Goal: Transaction & Acquisition: Purchase product/service

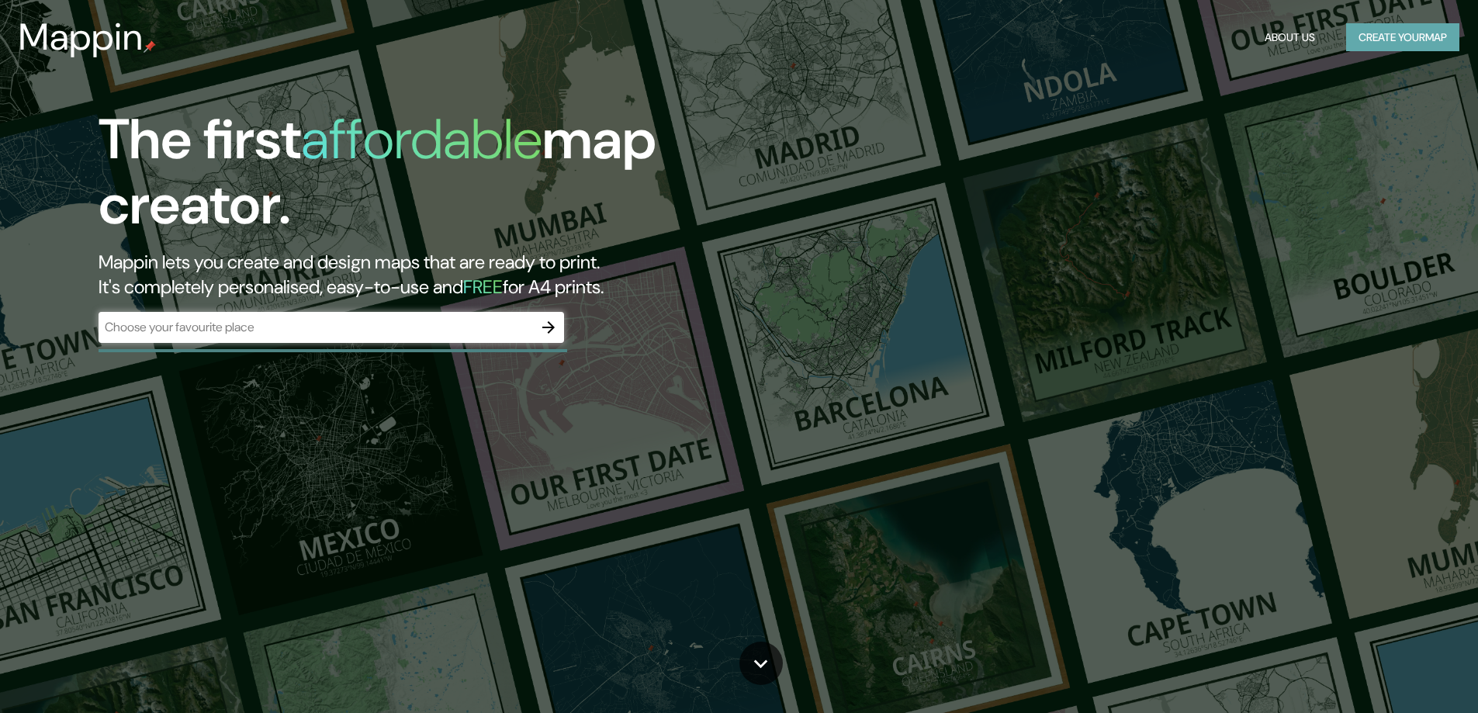
click at [1435, 39] on button "Create your map" at bounding box center [1402, 37] width 113 height 29
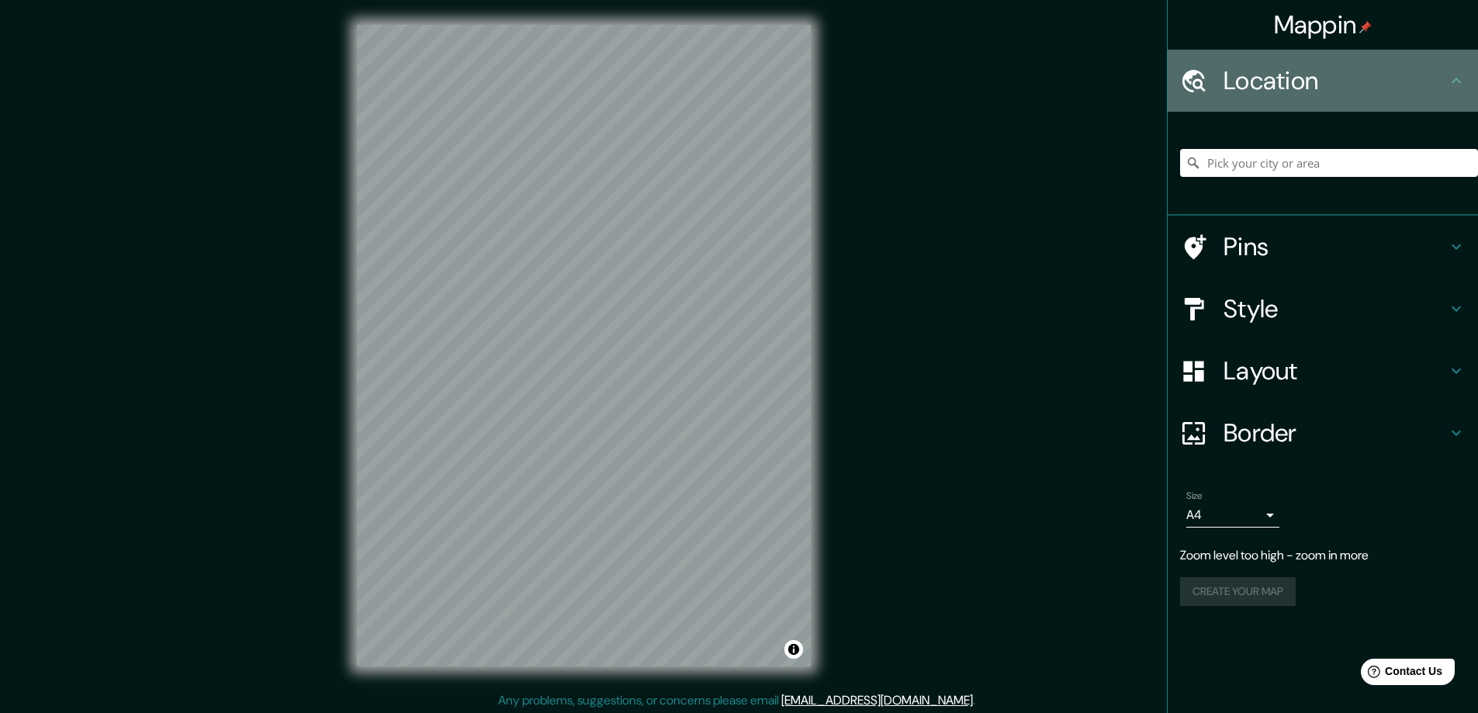
click at [1455, 80] on icon at bounding box center [1456, 80] width 9 height 5
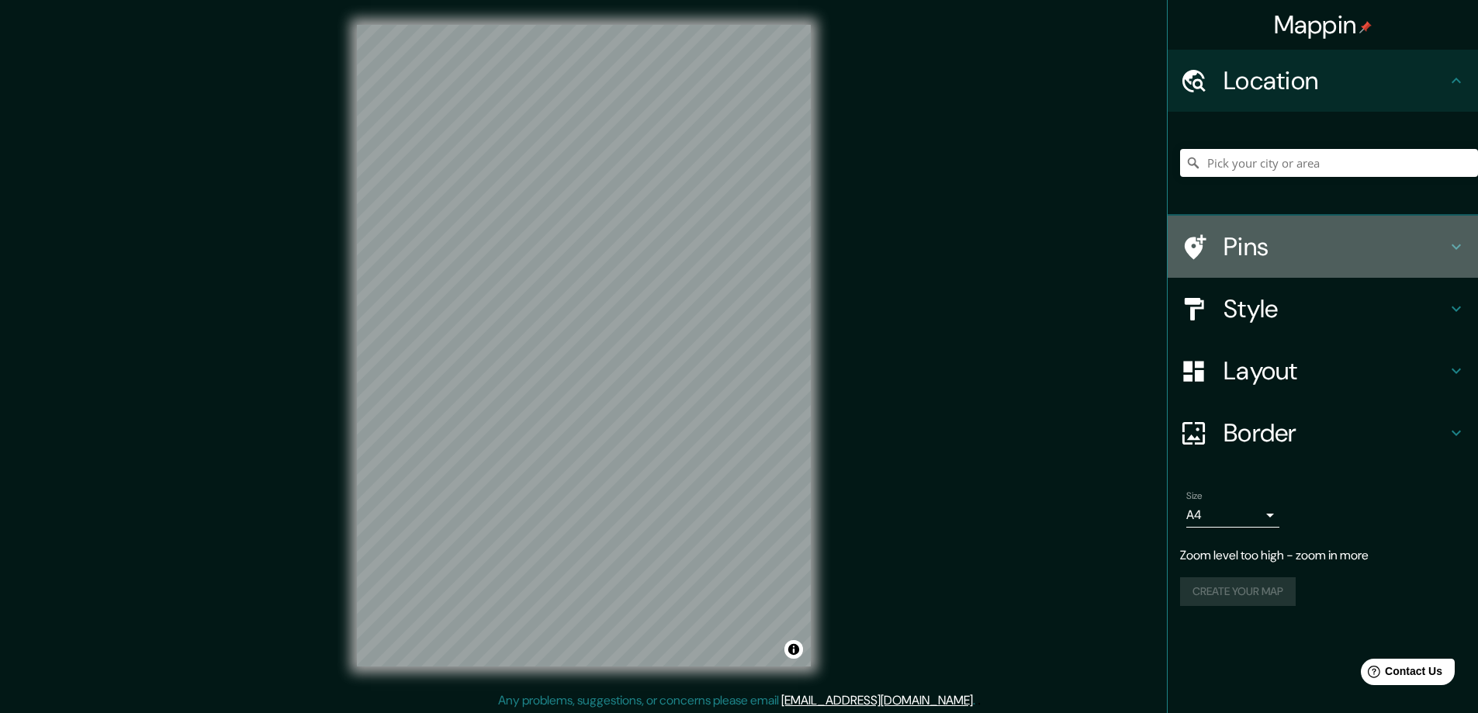
click at [1459, 252] on icon at bounding box center [1456, 246] width 19 height 19
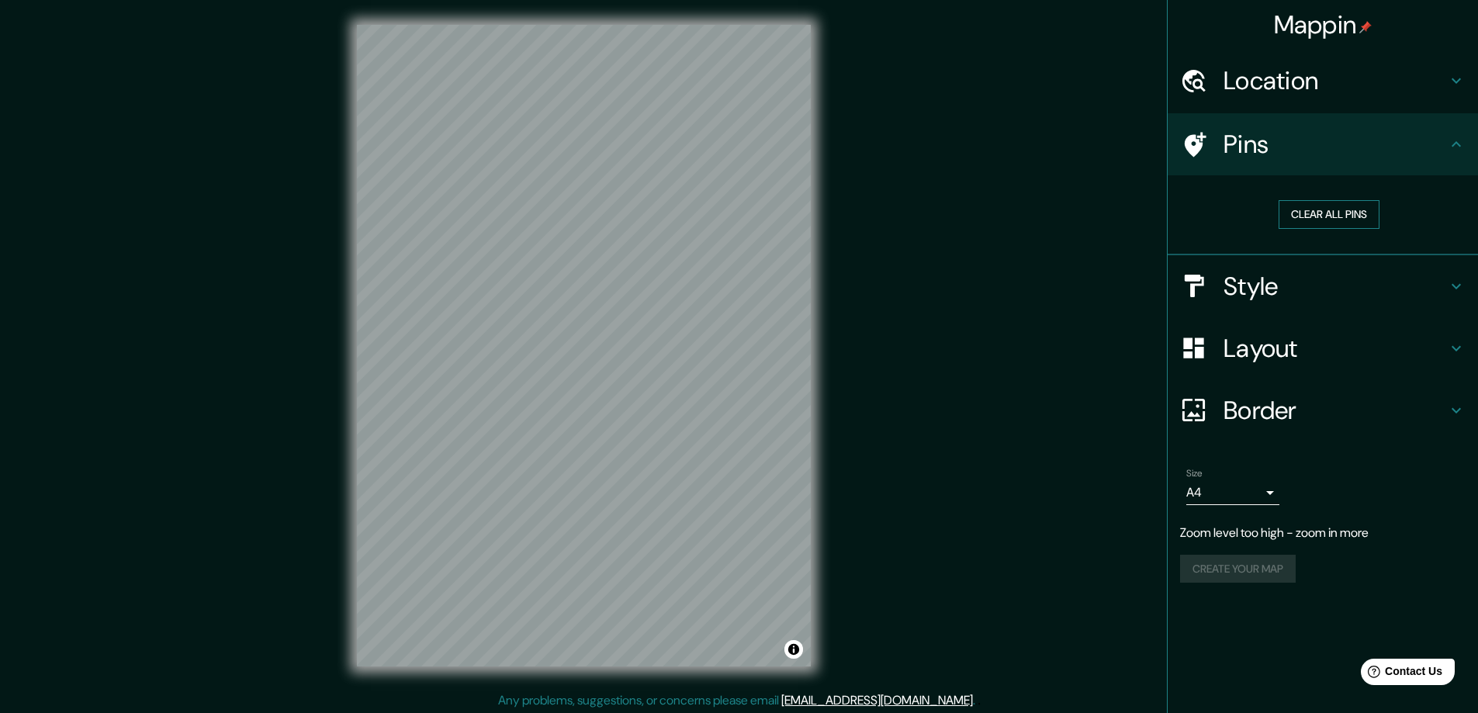
click at [1331, 206] on button "Clear all pins" at bounding box center [1329, 214] width 101 height 29
drag, startPoint x: 1452, startPoint y: 143, endPoint x: 1452, endPoint y: 168, distance: 24.8
click at [1452, 144] on icon at bounding box center [1456, 144] width 19 height 19
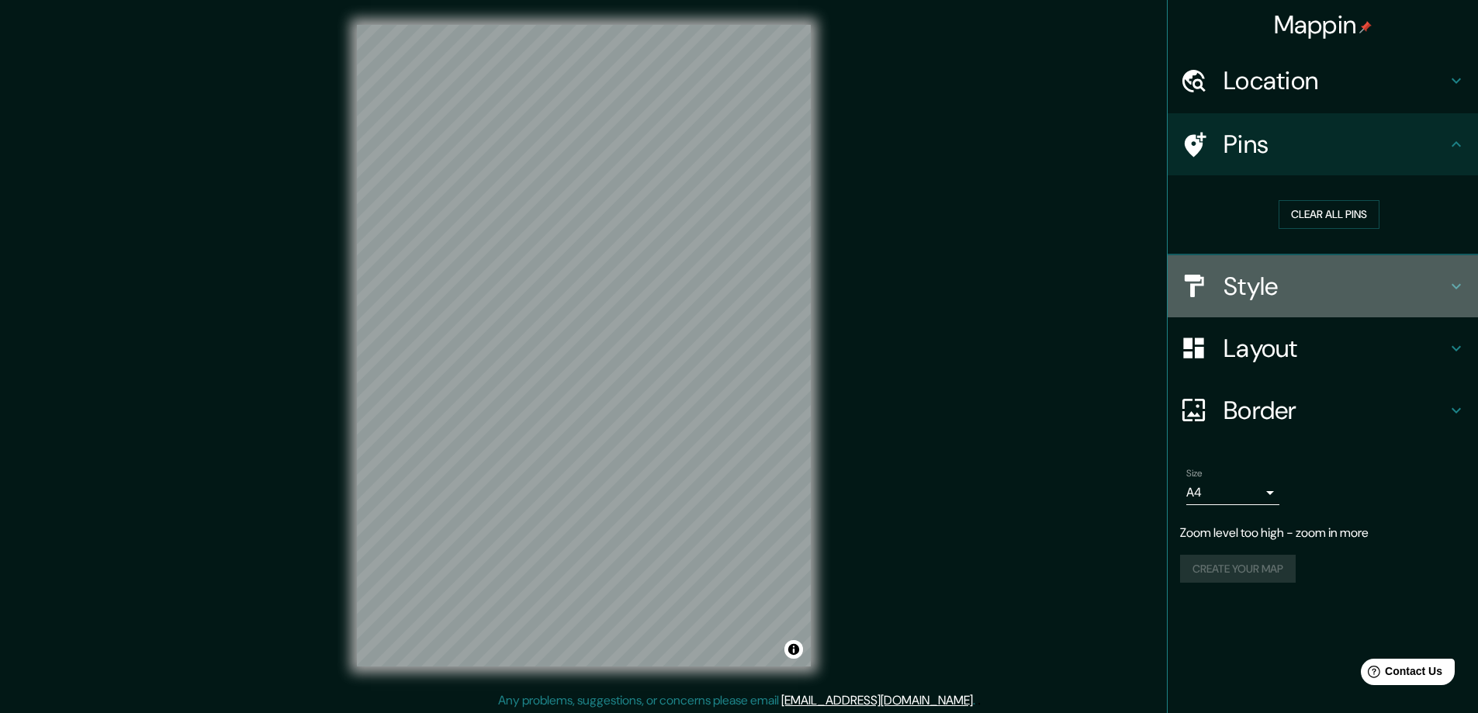
click at [1444, 293] on h4 "Style" at bounding box center [1335, 286] width 223 height 31
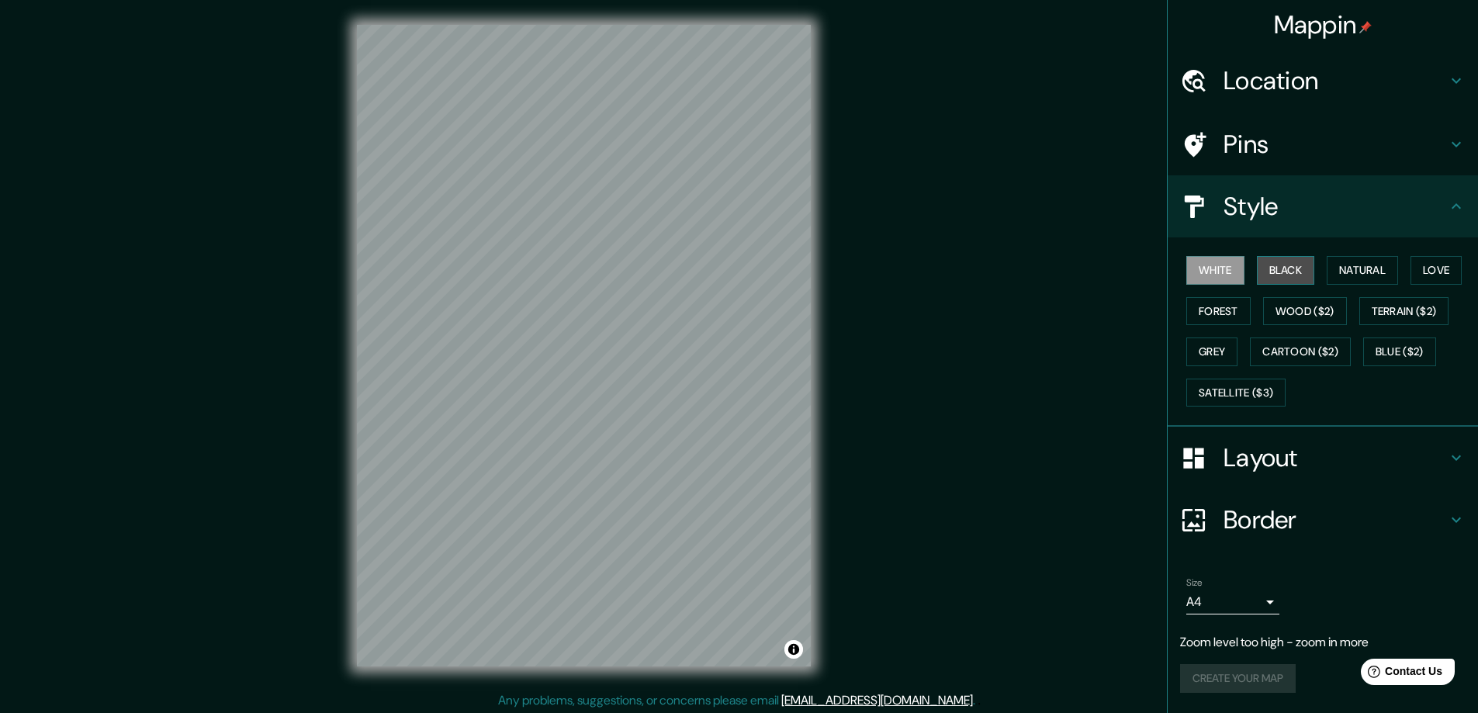
click at [1289, 258] on button "Black" at bounding box center [1286, 270] width 58 height 29
click at [1235, 270] on button "White" at bounding box center [1215, 270] width 58 height 29
click at [1371, 276] on button "Natural" at bounding box center [1362, 270] width 71 height 29
click at [1233, 311] on button "Forest" at bounding box center [1218, 311] width 64 height 29
click at [1234, 351] on button "Grey" at bounding box center [1211, 352] width 51 height 29
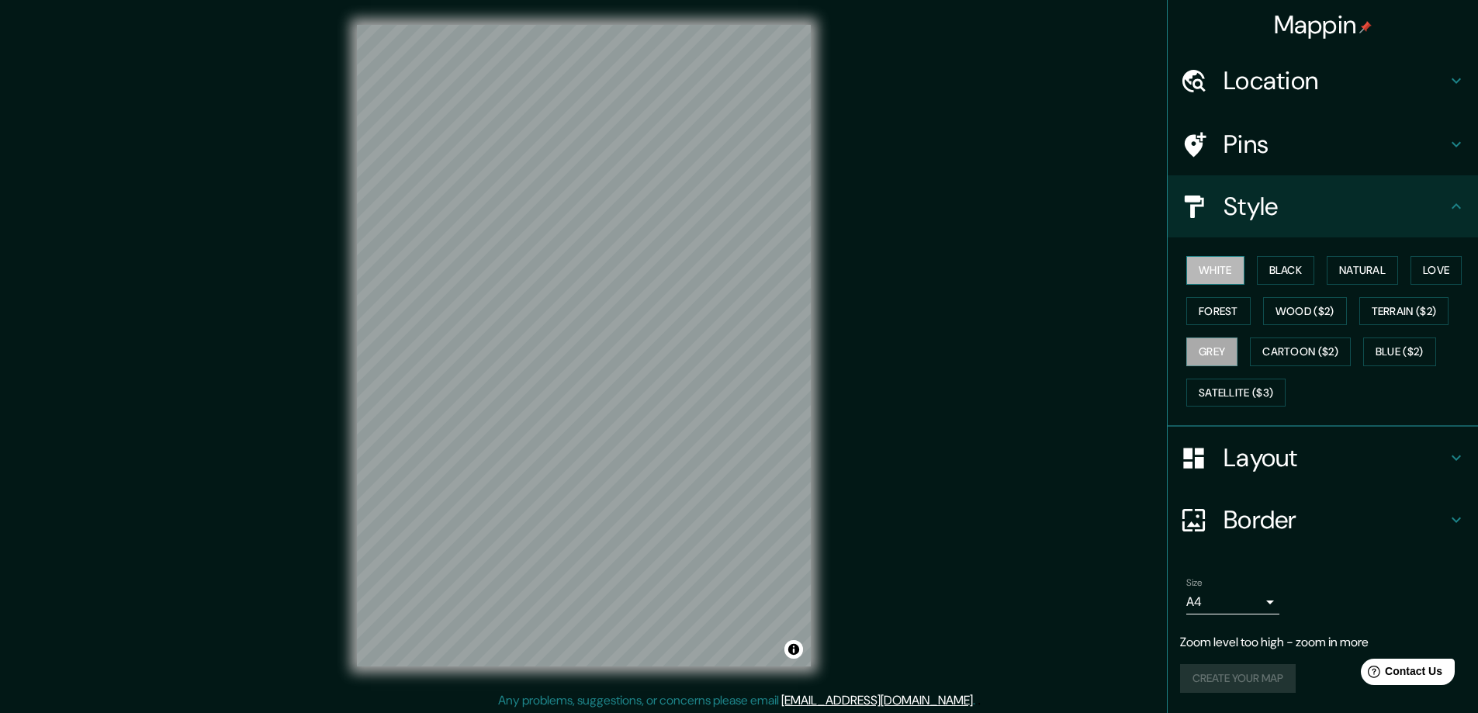
click at [1231, 268] on button "White" at bounding box center [1215, 270] width 58 height 29
click at [1211, 327] on div "White Black Natural Love Forest Wood ($2) Terrain ($2) Grey Cartoon ($2) Blue (…" at bounding box center [1329, 331] width 298 height 163
click at [1211, 316] on button "Forest" at bounding box center [1218, 311] width 64 height 29
click at [1239, 272] on button "White" at bounding box center [1215, 270] width 58 height 29
click at [1369, 280] on button "Natural" at bounding box center [1362, 270] width 71 height 29
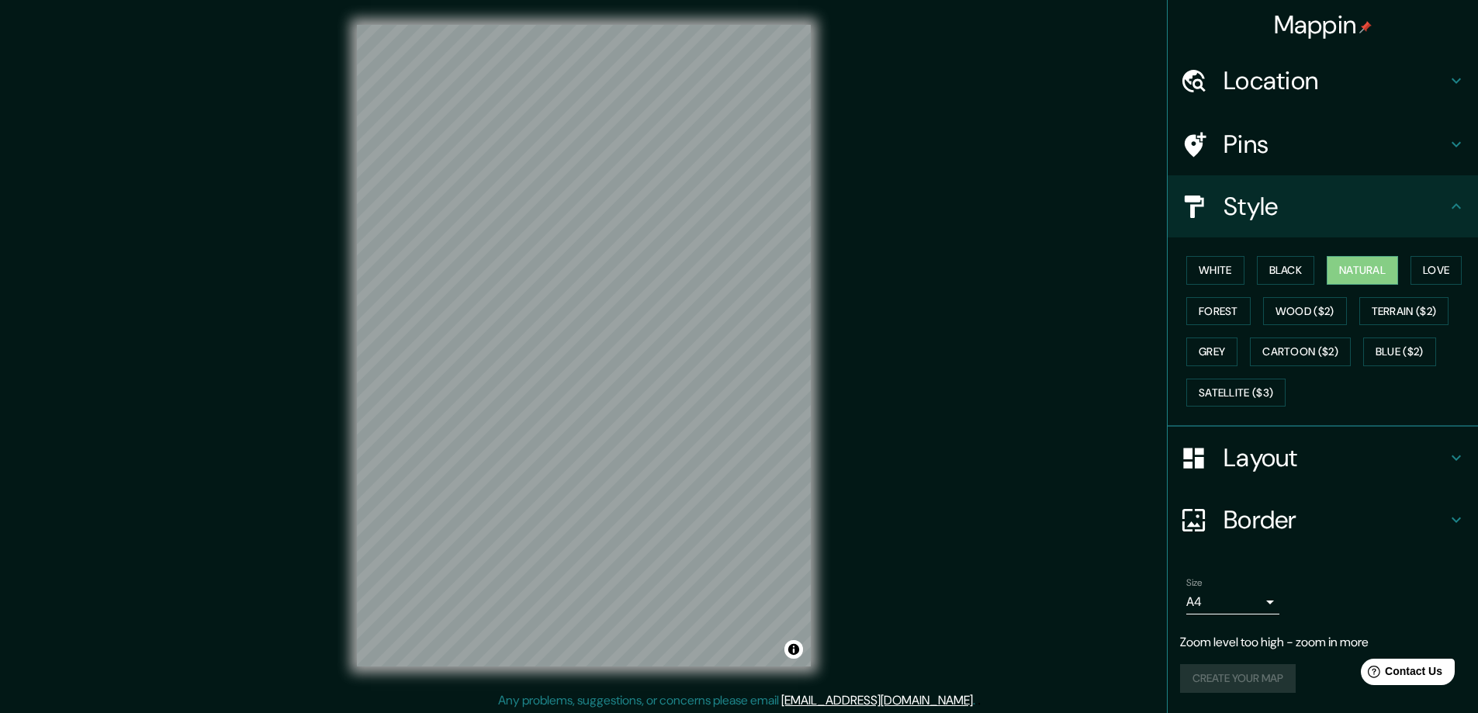
click at [1326, 470] on h4 "Layout" at bounding box center [1335, 457] width 223 height 31
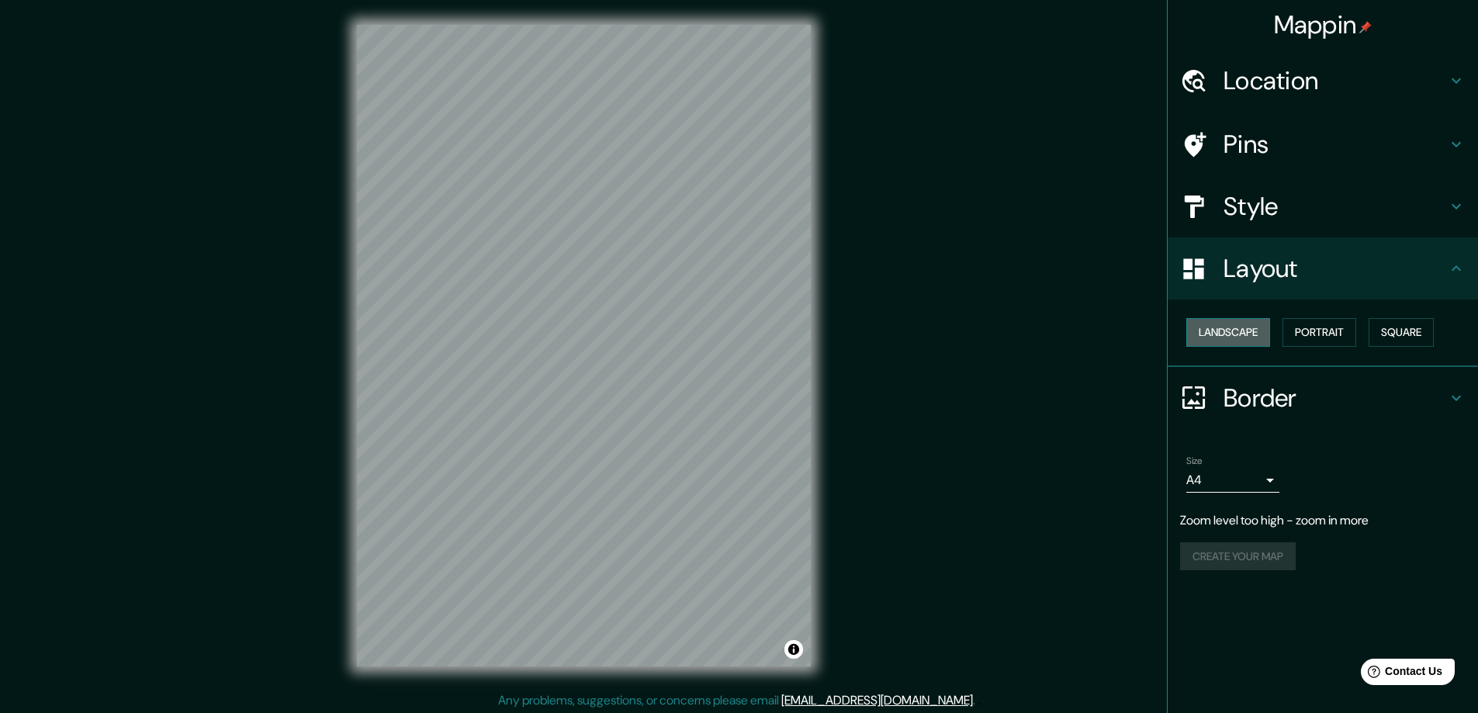
click at [1269, 341] on button "Landscape" at bounding box center [1228, 332] width 84 height 29
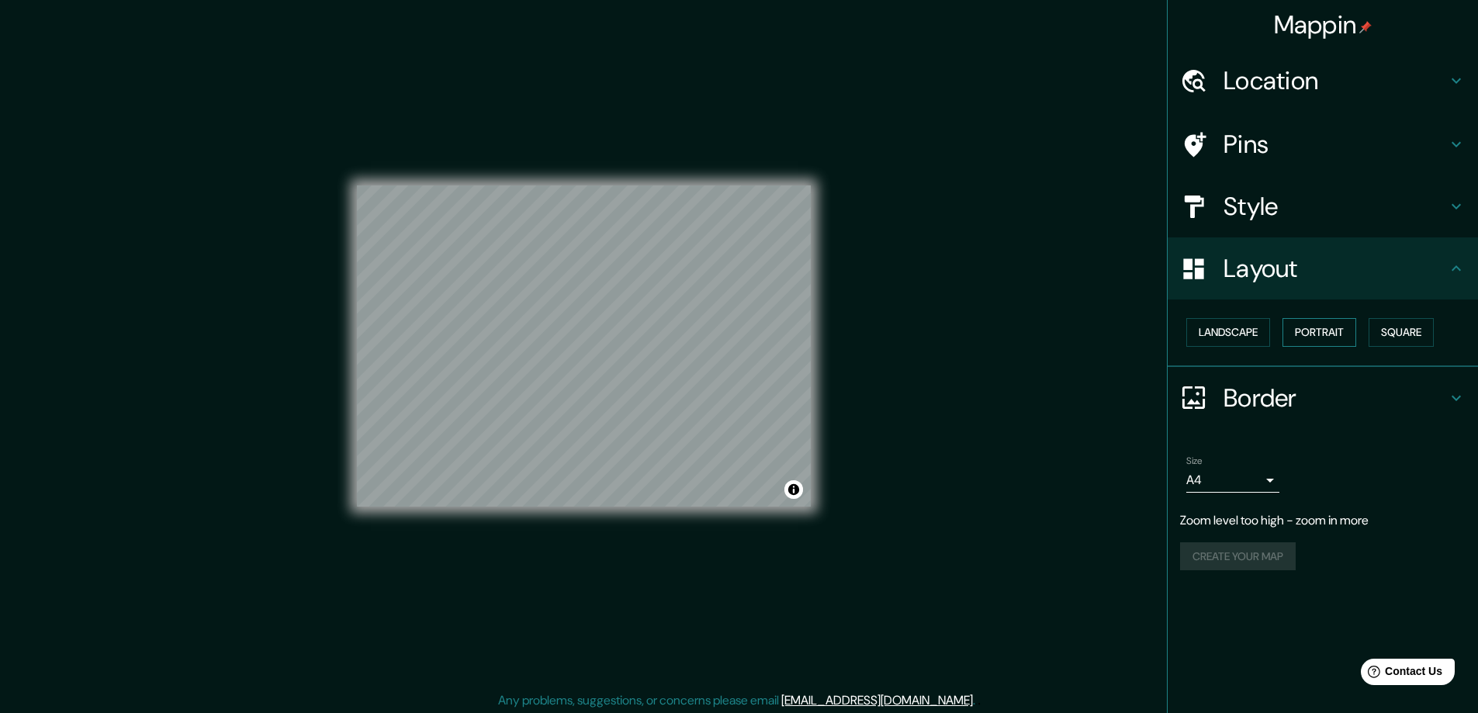
click at [1321, 338] on button "Portrait" at bounding box center [1320, 332] width 74 height 29
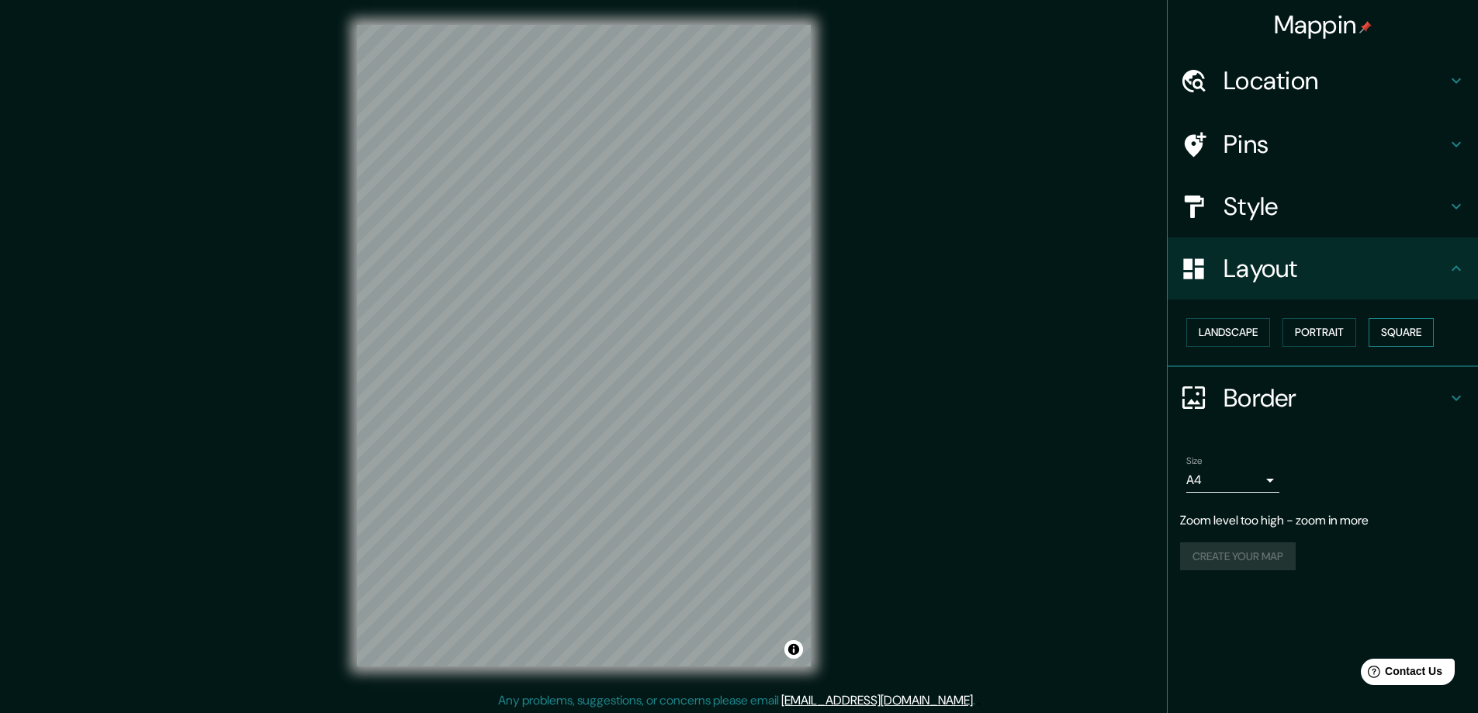
click at [1388, 333] on button "Square" at bounding box center [1401, 332] width 65 height 29
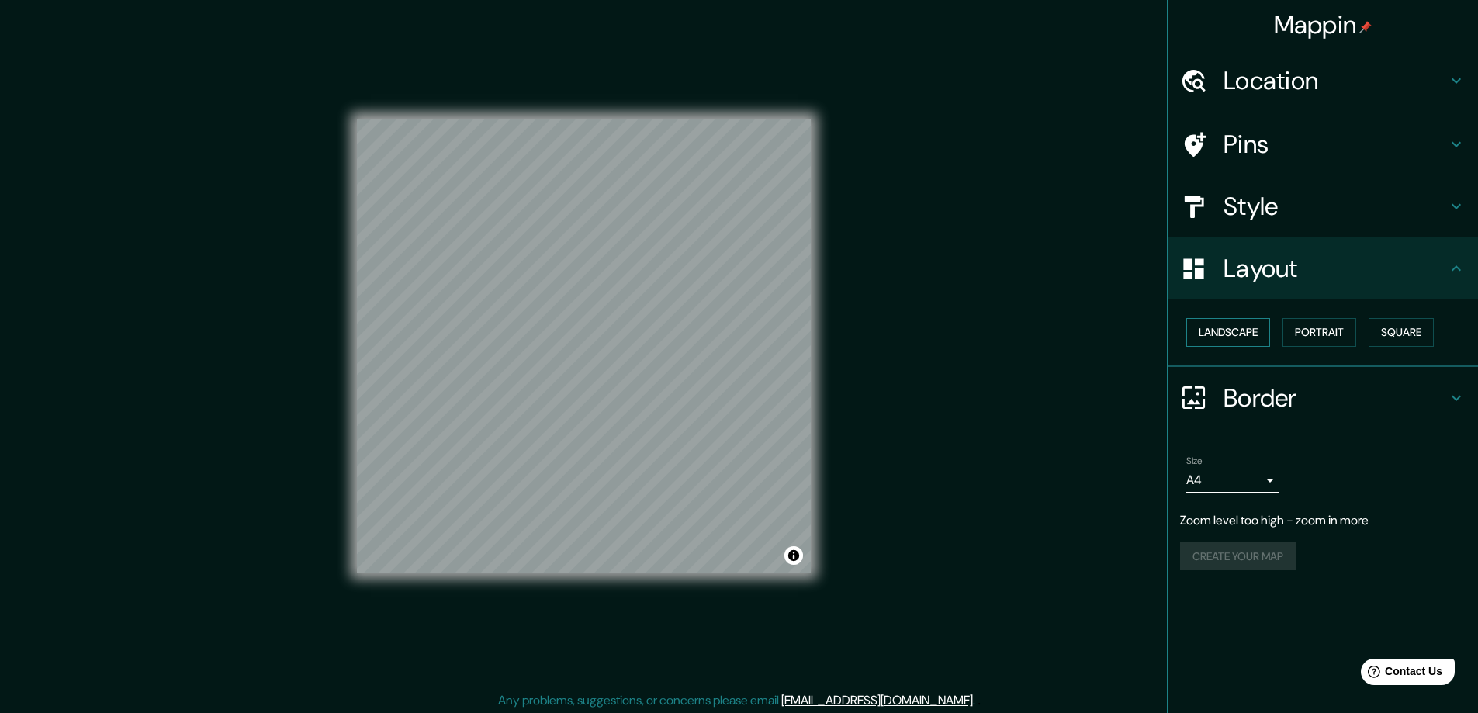
click at [1252, 334] on button "Landscape" at bounding box center [1228, 332] width 84 height 29
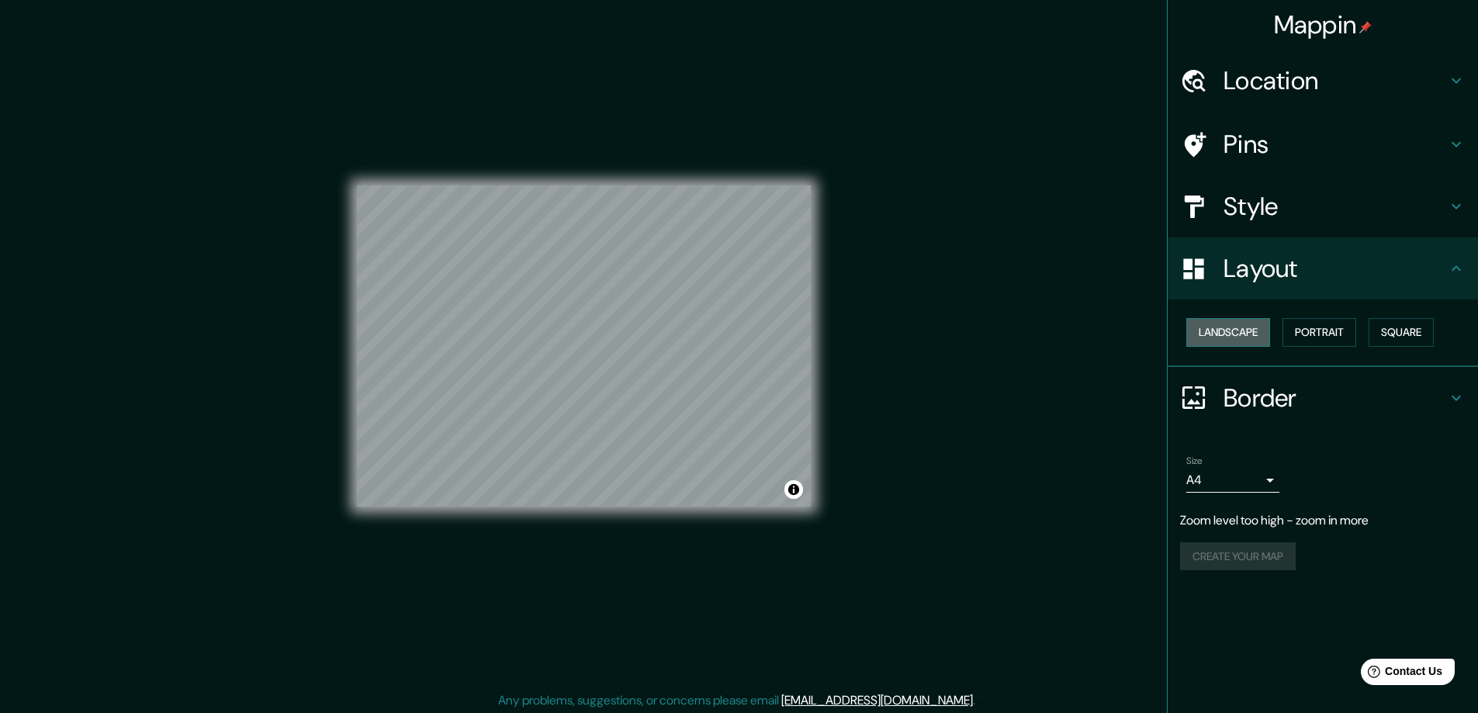
click at [1233, 338] on button "Landscape" at bounding box center [1228, 332] width 84 height 29
click at [1341, 324] on button "Portrait" at bounding box center [1320, 332] width 74 height 29
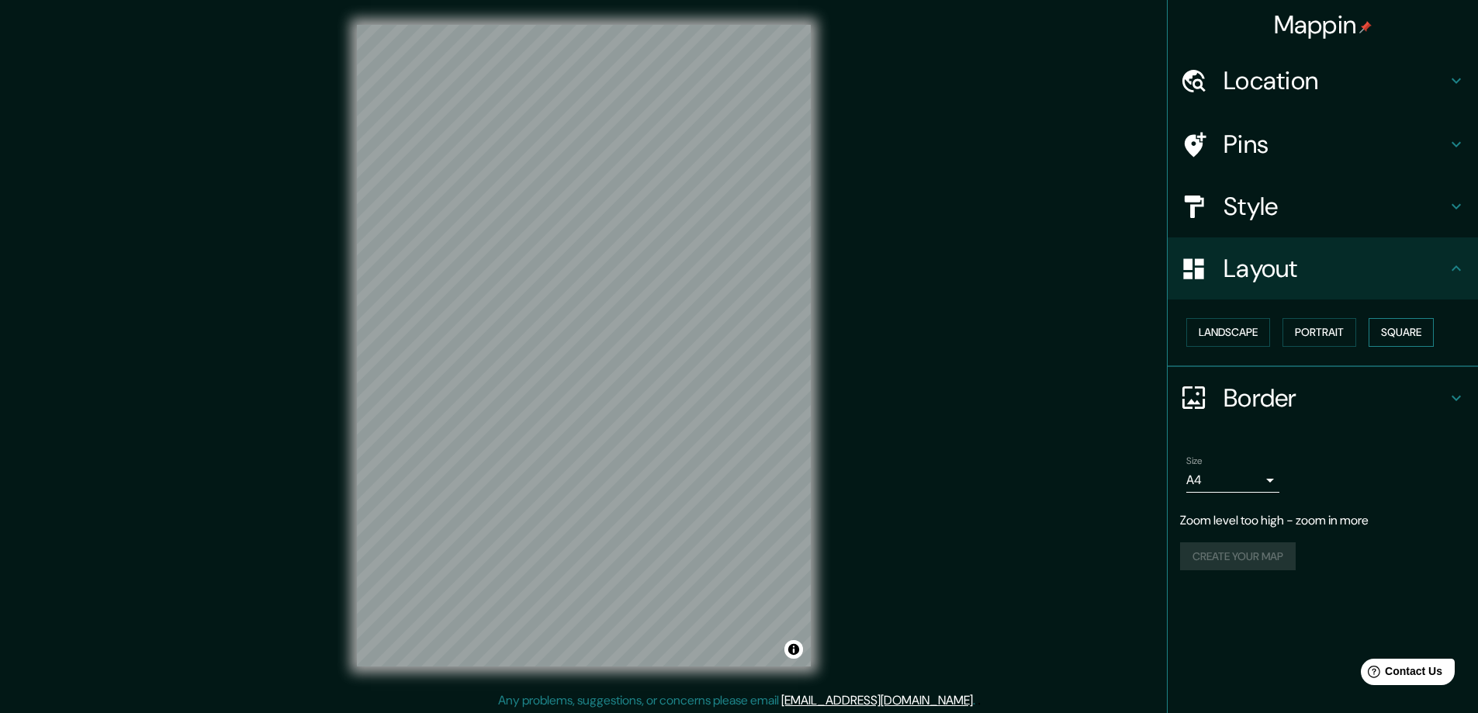
click at [1379, 324] on button "Square" at bounding box center [1401, 332] width 65 height 29
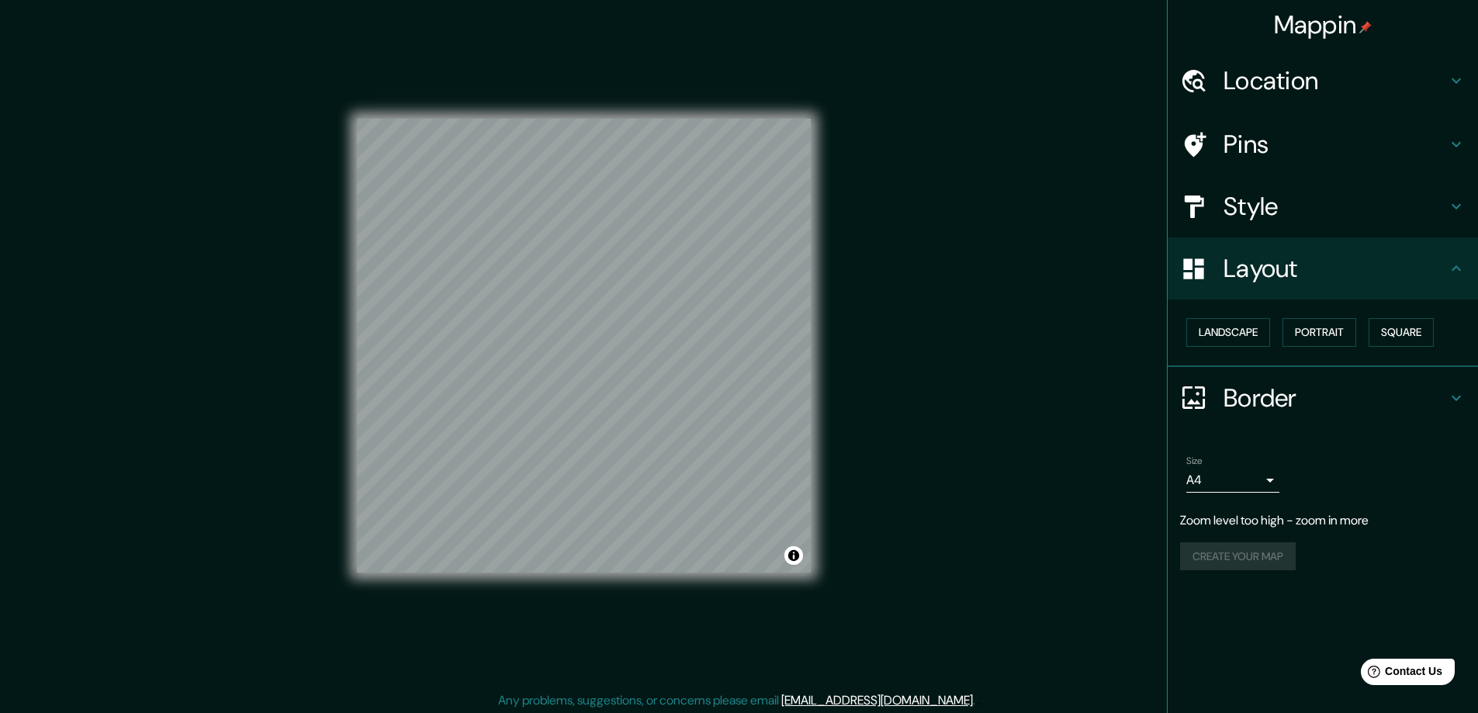
drag, startPoint x: 1219, startPoint y: 323, endPoint x: 1231, endPoint y: 317, distance: 12.8
click at [1219, 322] on button "Landscape" at bounding box center [1228, 332] width 84 height 29
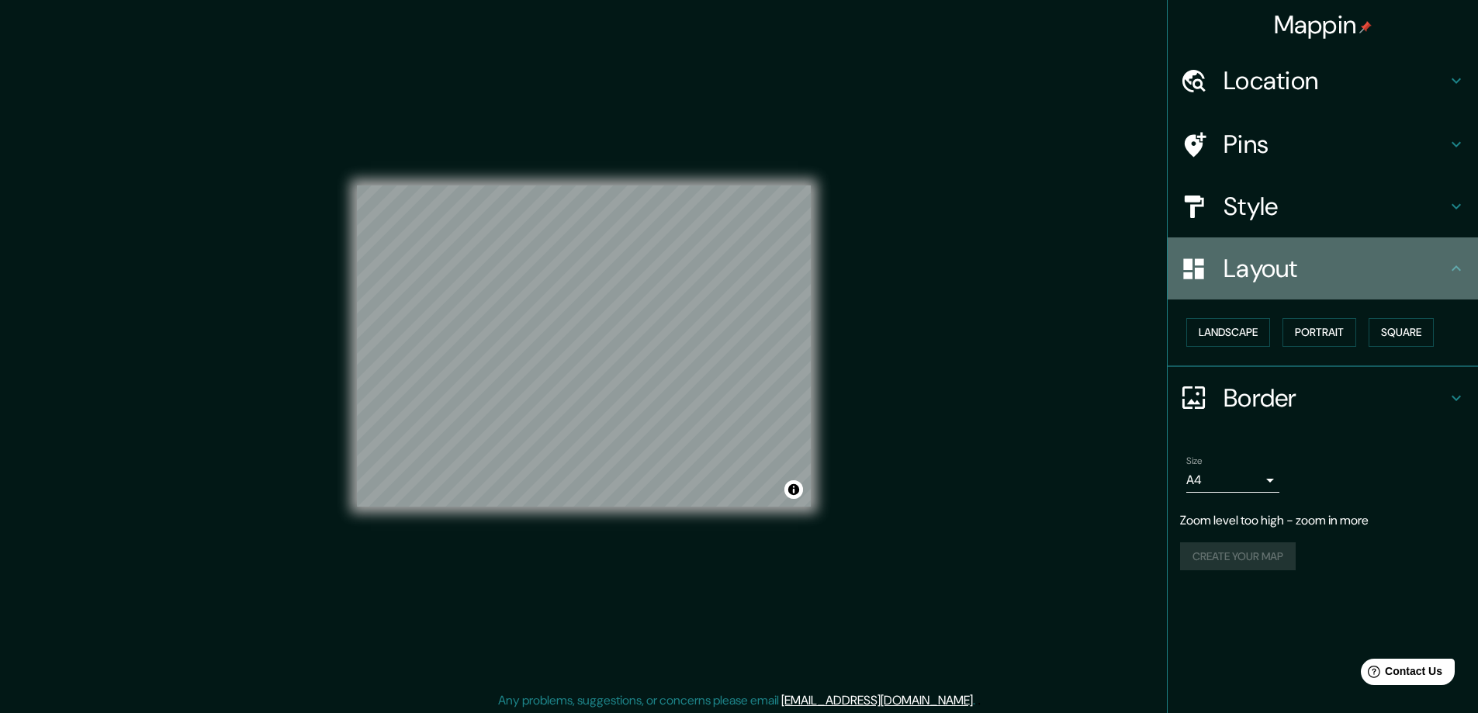
click at [1445, 273] on h4 "Layout" at bounding box center [1335, 268] width 223 height 31
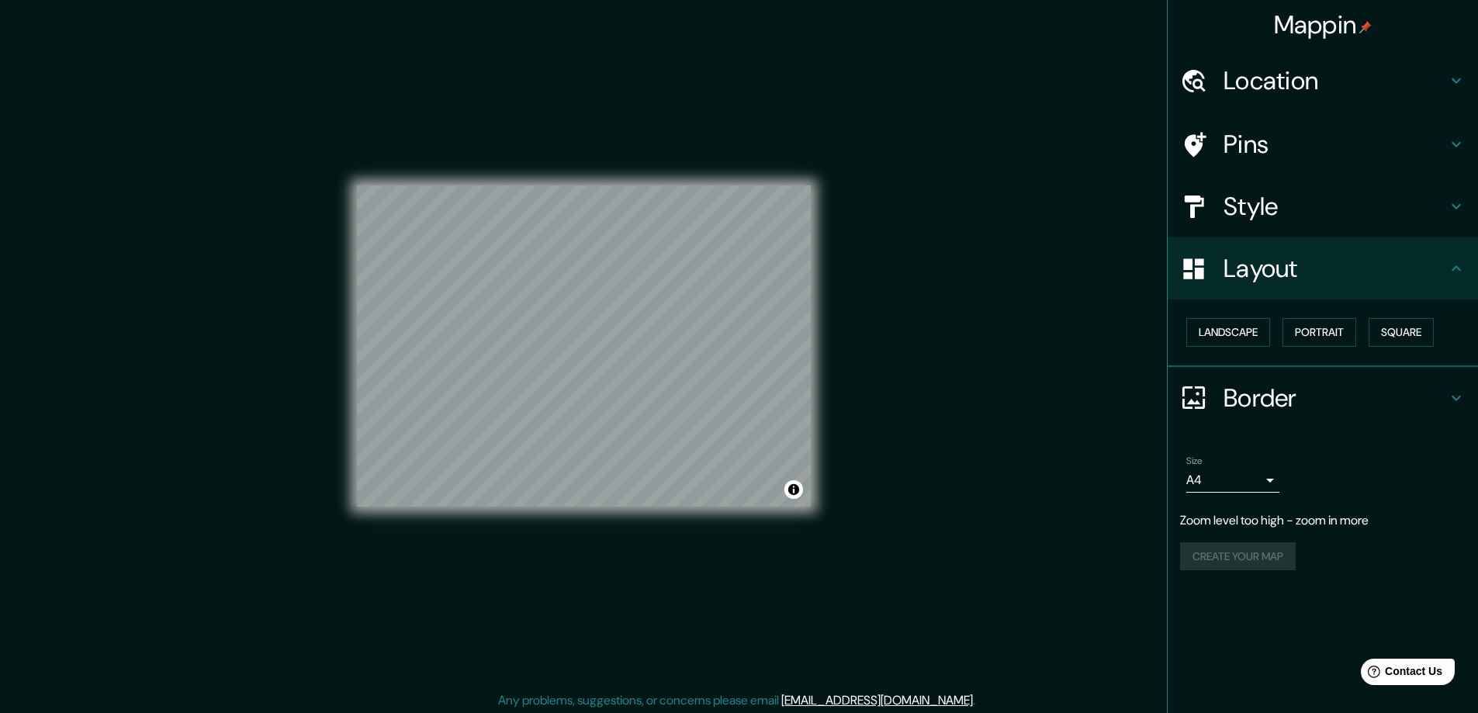
click at [1399, 388] on h4 "Border" at bounding box center [1335, 398] width 223 height 31
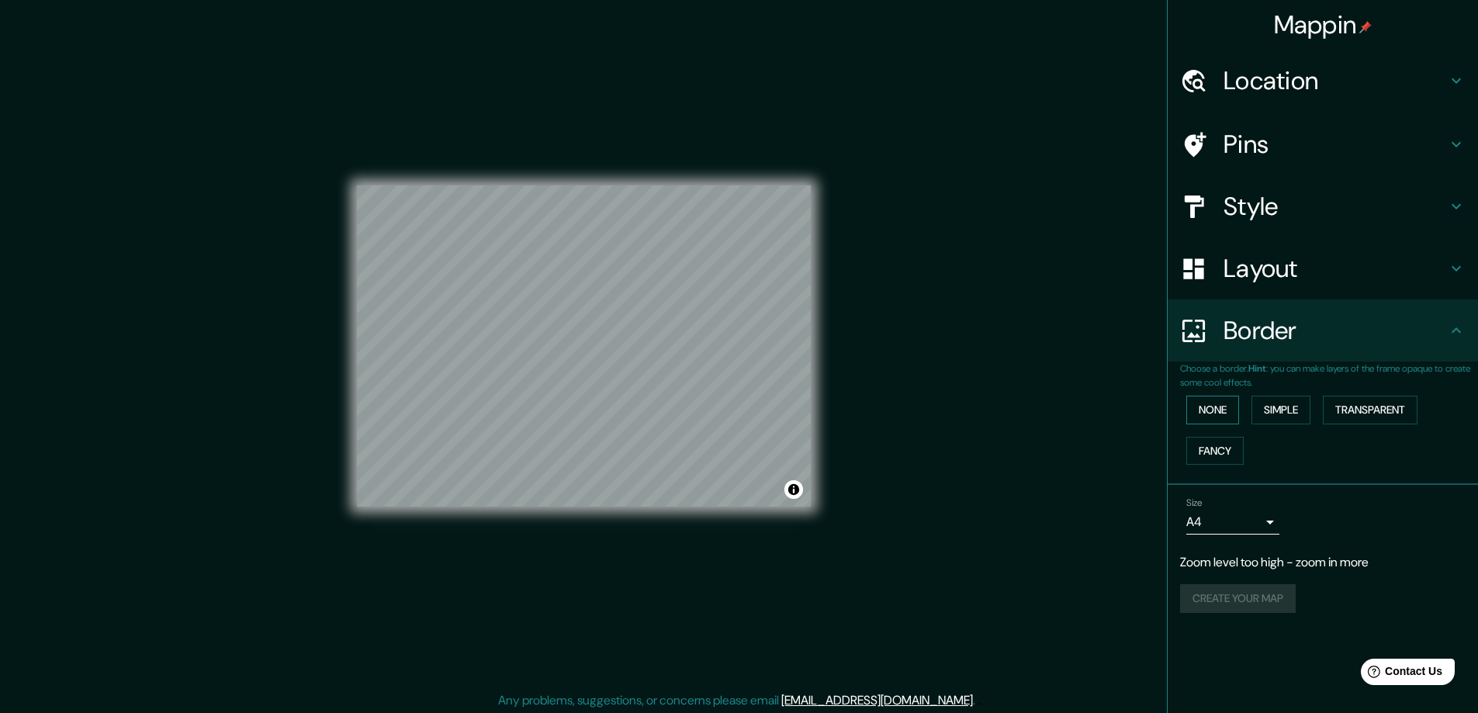
click at [1227, 405] on button "None" at bounding box center [1212, 410] width 53 height 29
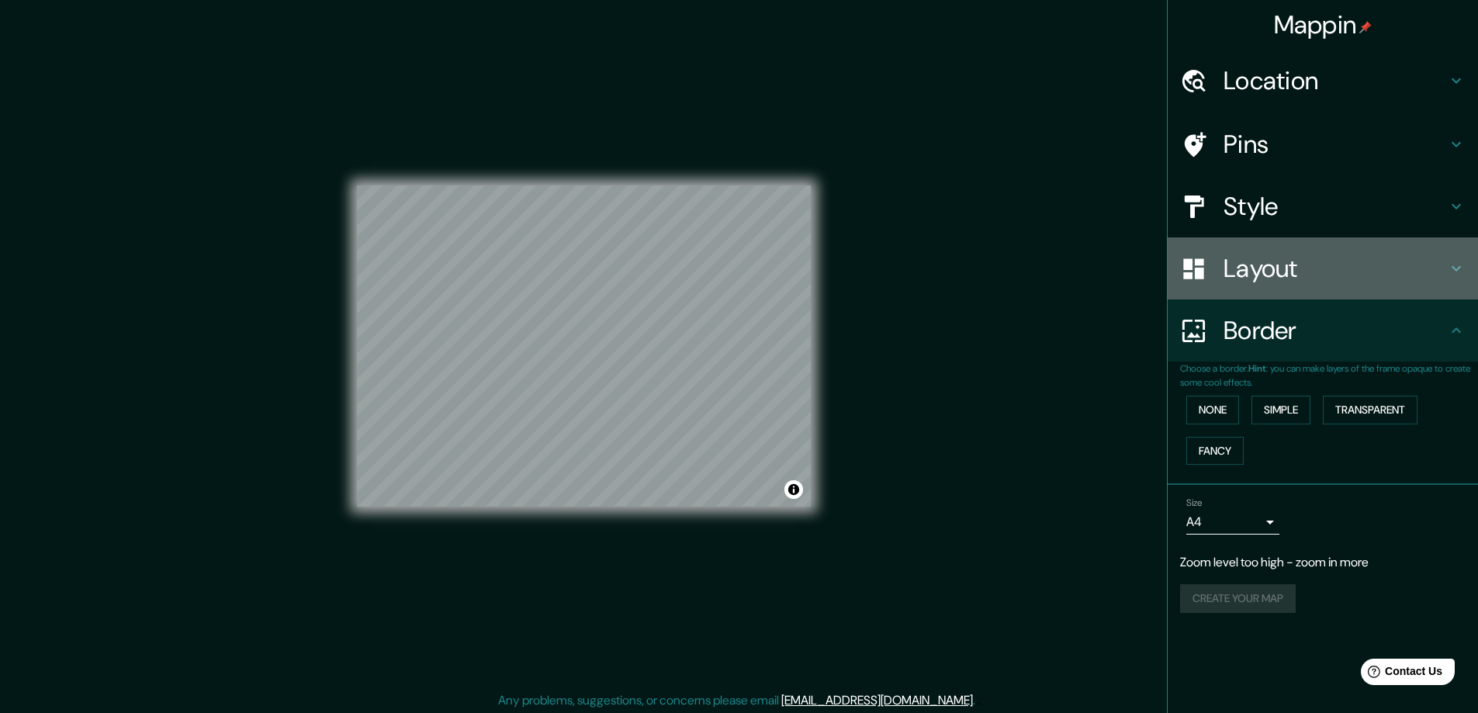
click at [1293, 262] on h4 "Layout" at bounding box center [1335, 268] width 223 height 31
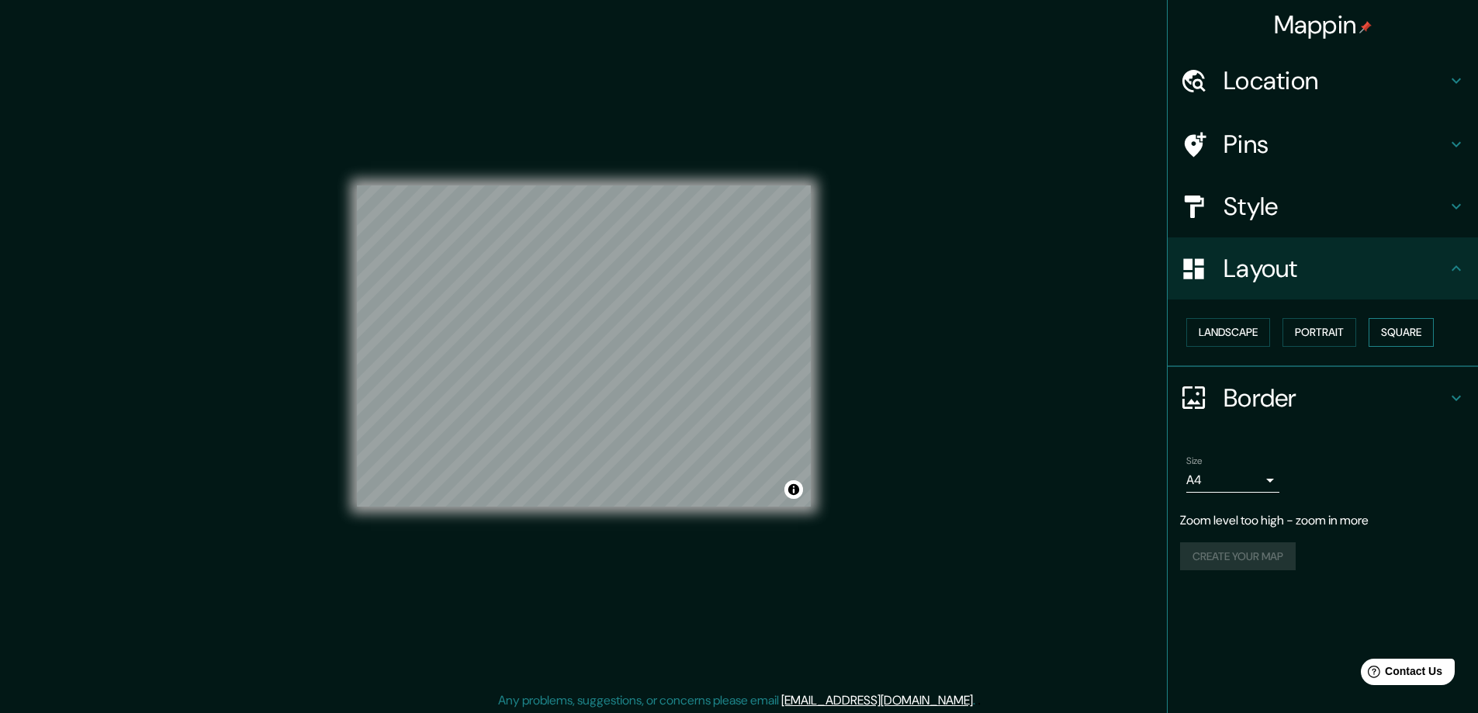
click at [1414, 335] on button "Square" at bounding box center [1401, 332] width 65 height 29
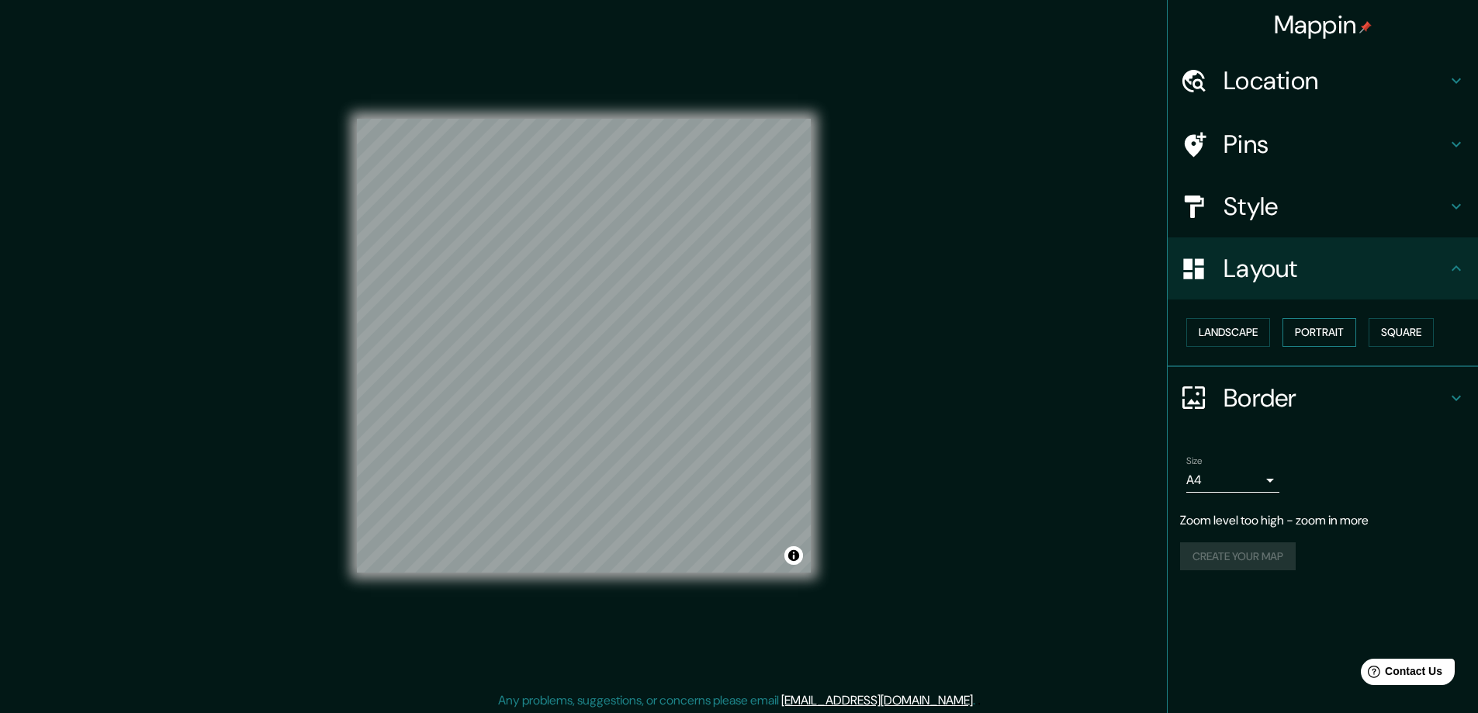
click at [1315, 334] on button "Portrait" at bounding box center [1320, 332] width 74 height 29
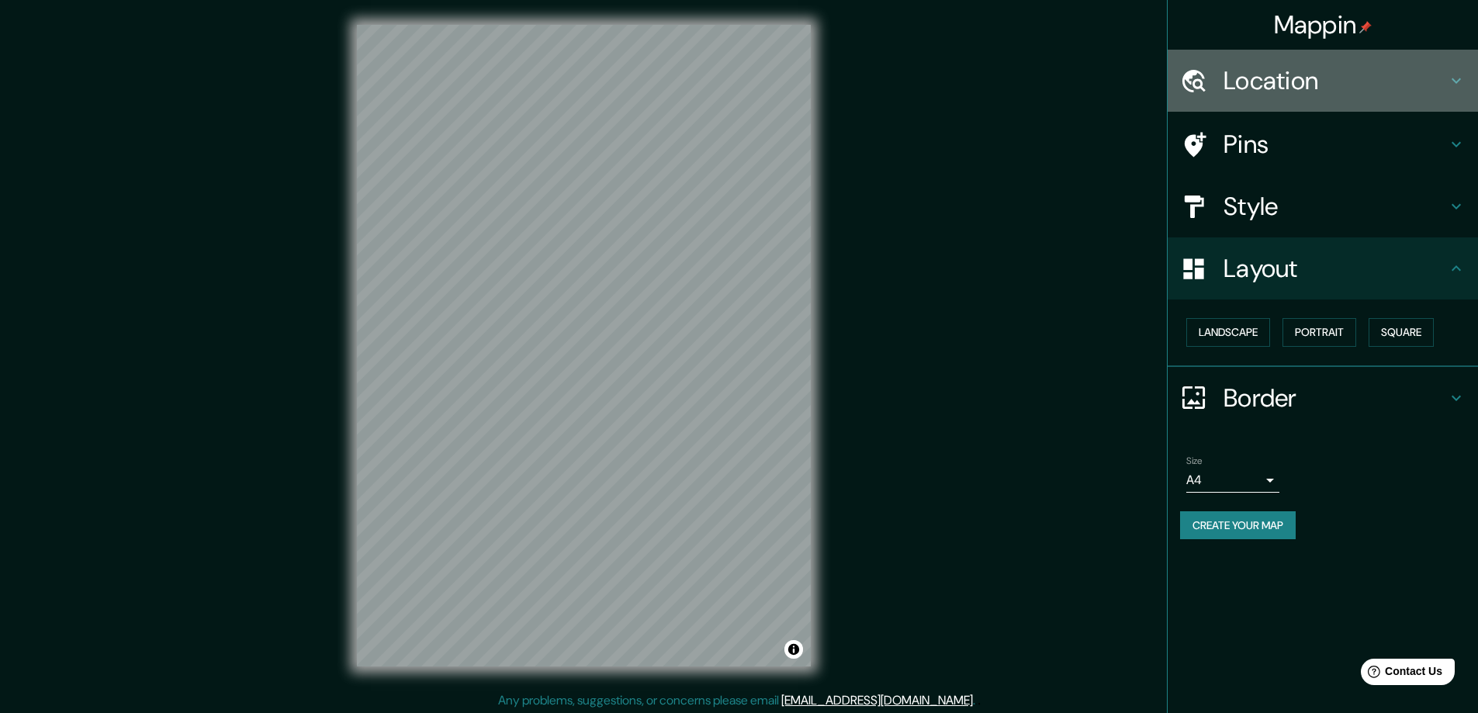
click at [1303, 71] on h4 "Location" at bounding box center [1335, 80] width 223 height 31
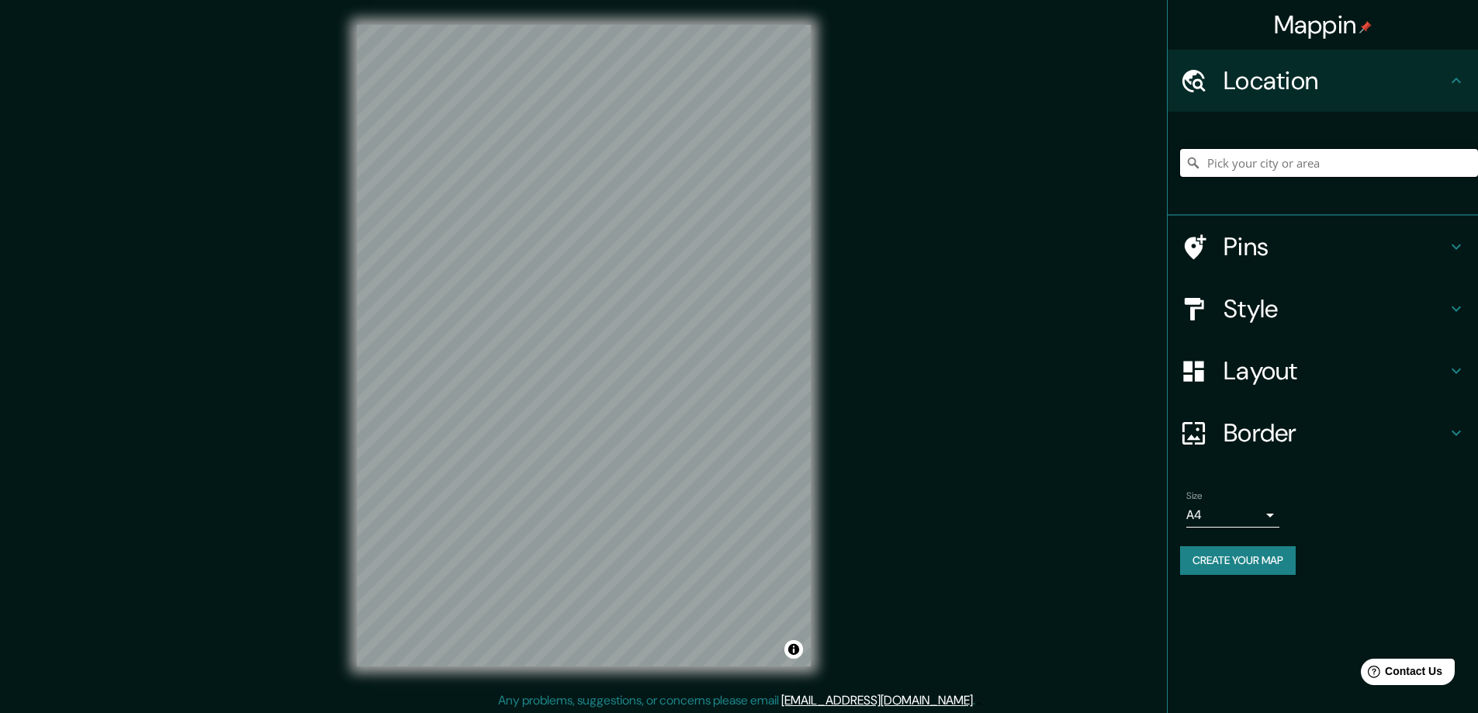
click at [1295, 160] on input "Pick your city or area" at bounding box center [1329, 163] width 298 height 28
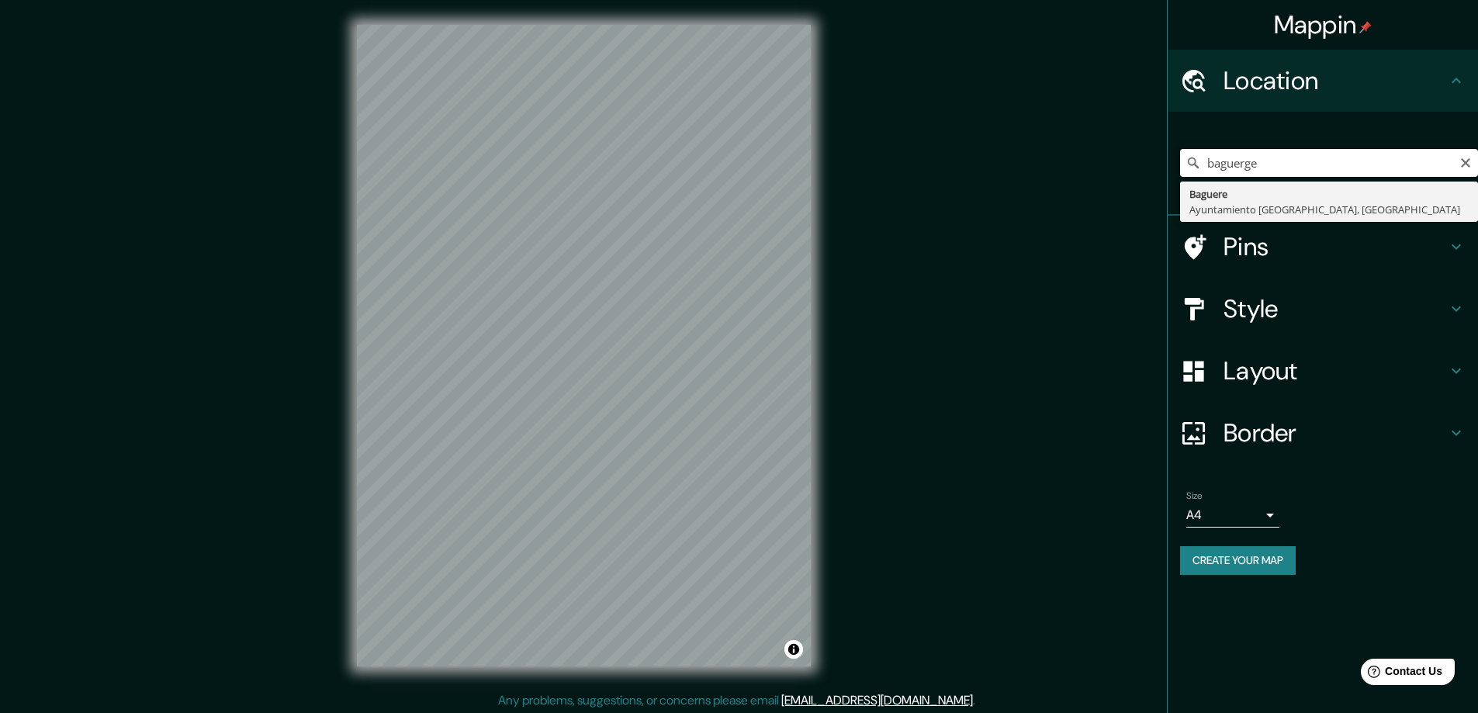
drag, startPoint x: 1277, startPoint y: 162, endPoint x: 1172, endPoint y: 154, distance: 105.0
click at [1172, 154] on div "baguerge Baguere Ayuntamiento [GEOGRAPHIC_DATA], [GEOGRAPHIC_DATA]" at bounding box center [1323, 164] width 310 height 104
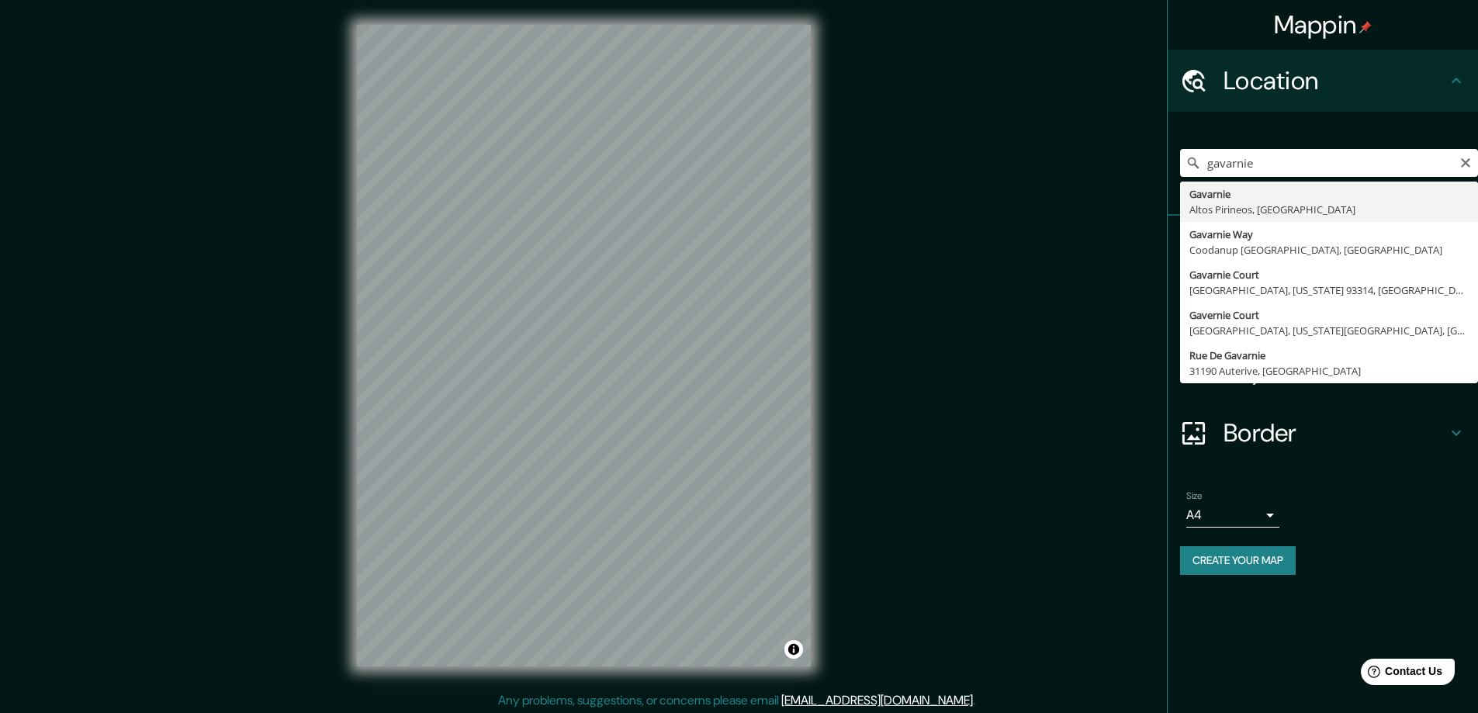
type input "Gavarnie, Altos Pirineos, [GEOGRAPHIC_DATA]"
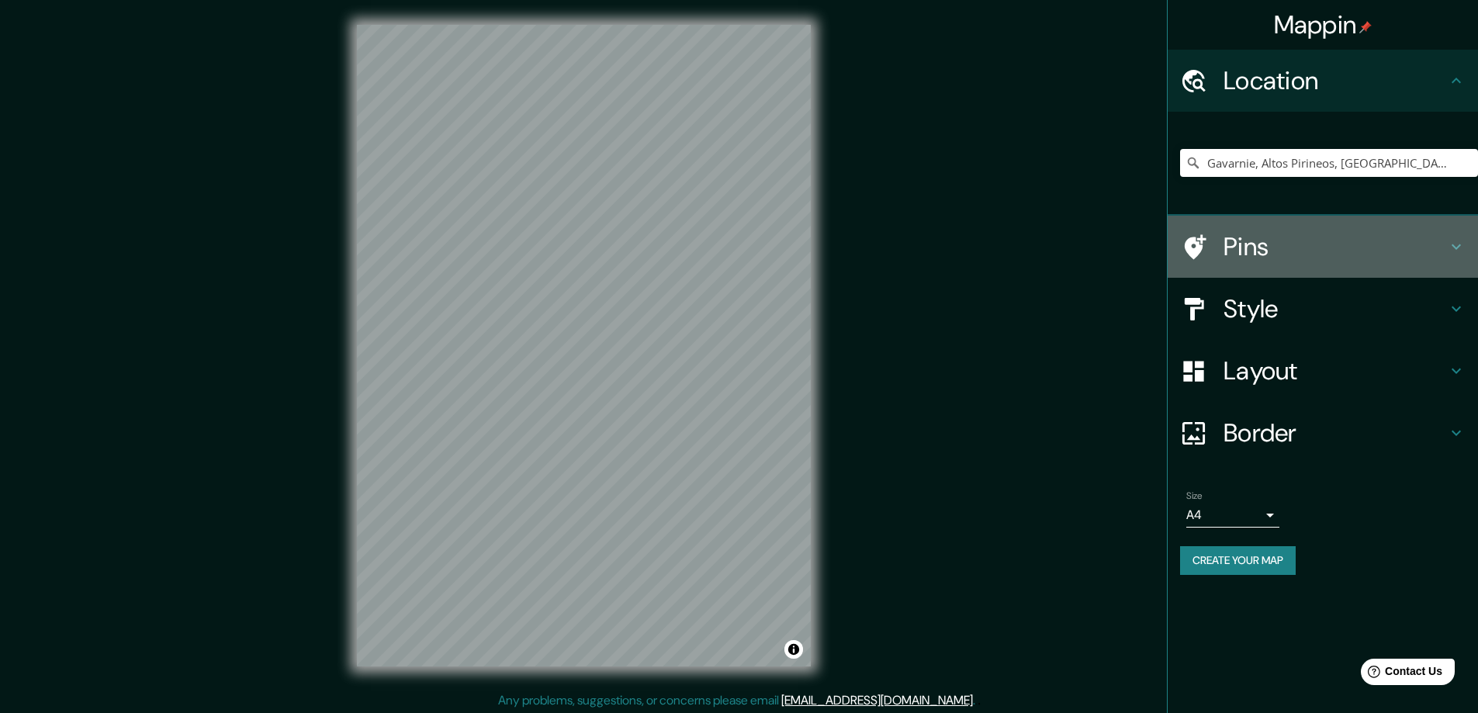
click at [1276, 248] on h4 "Pins" at bounding box center [1335, 246] width 223 height 31
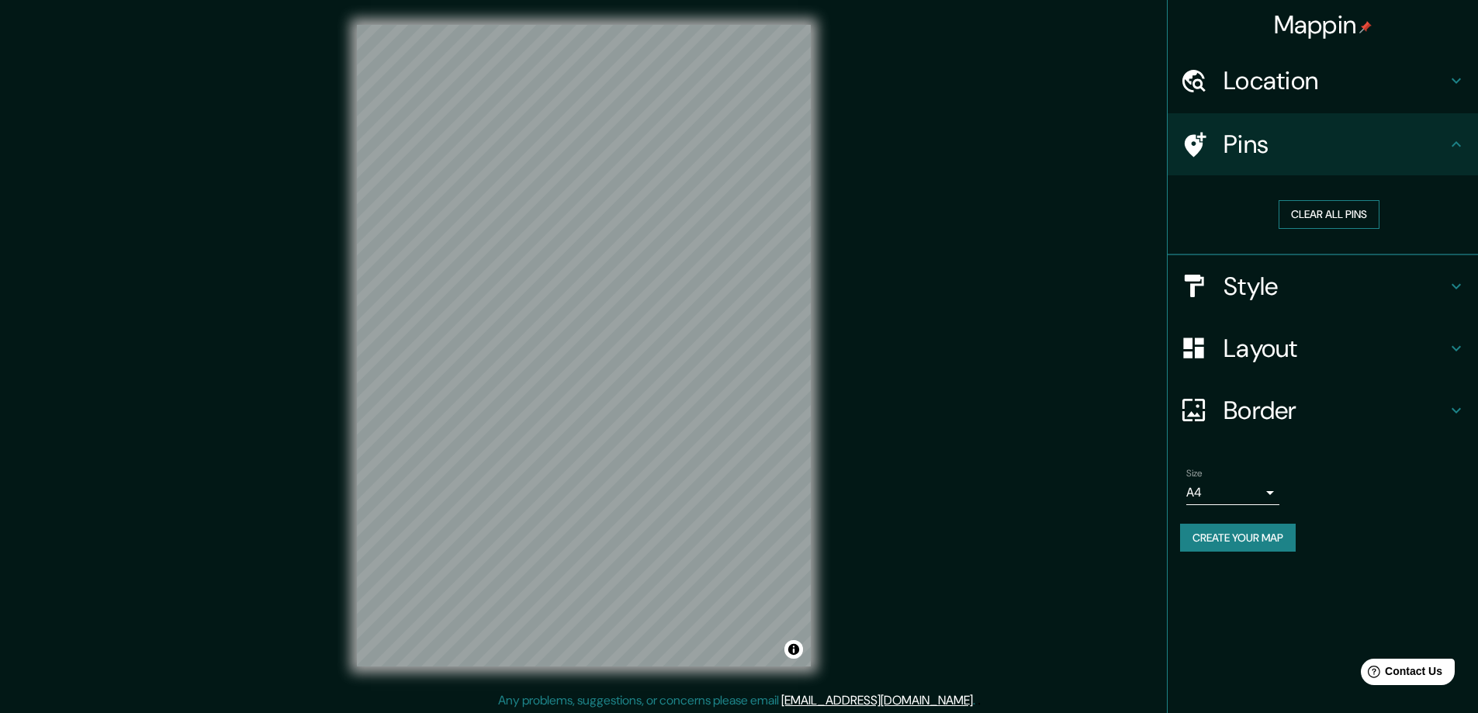
click at [1291, 218] on button "Clear all pins" at bounding box center [1329, 214] width 101 height 29
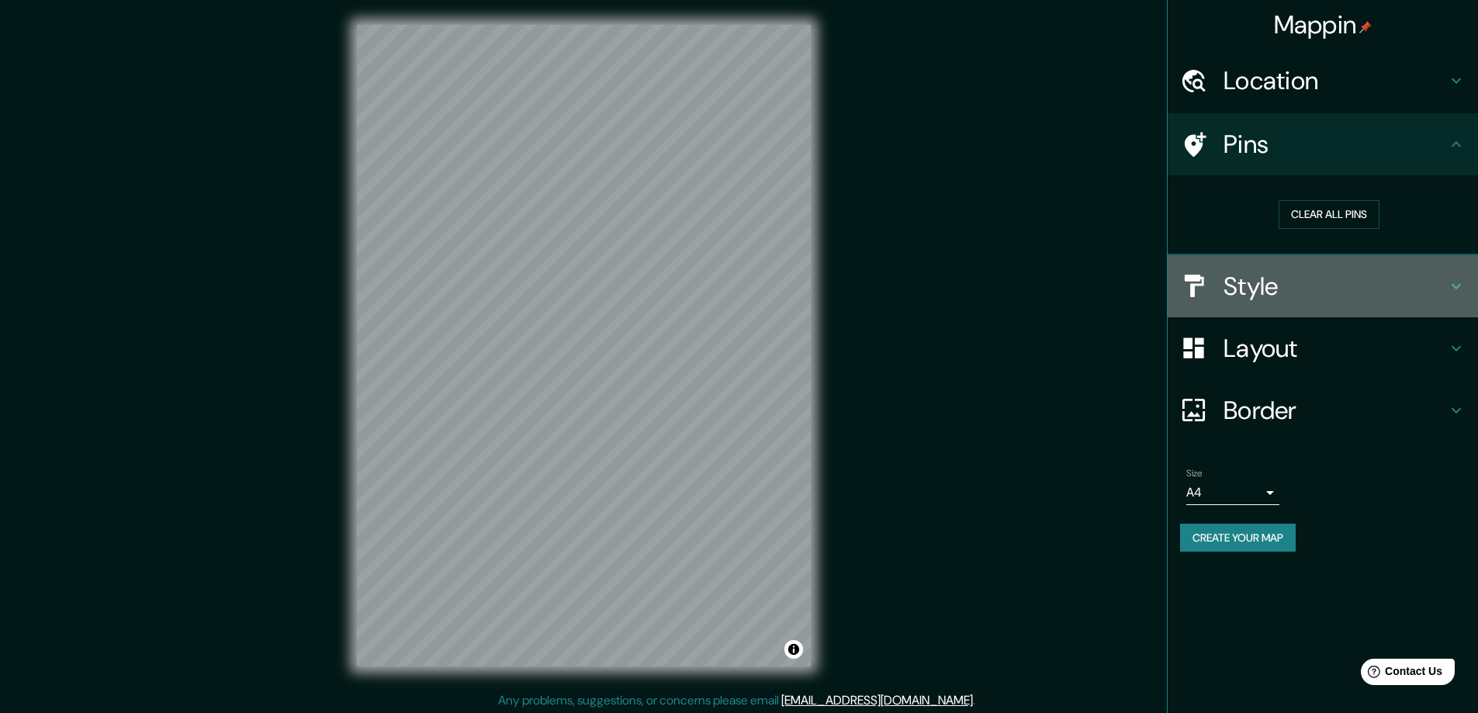
click at [1266, 312] on div "Style" at bounding box center [1323, 286] width 310 height 62
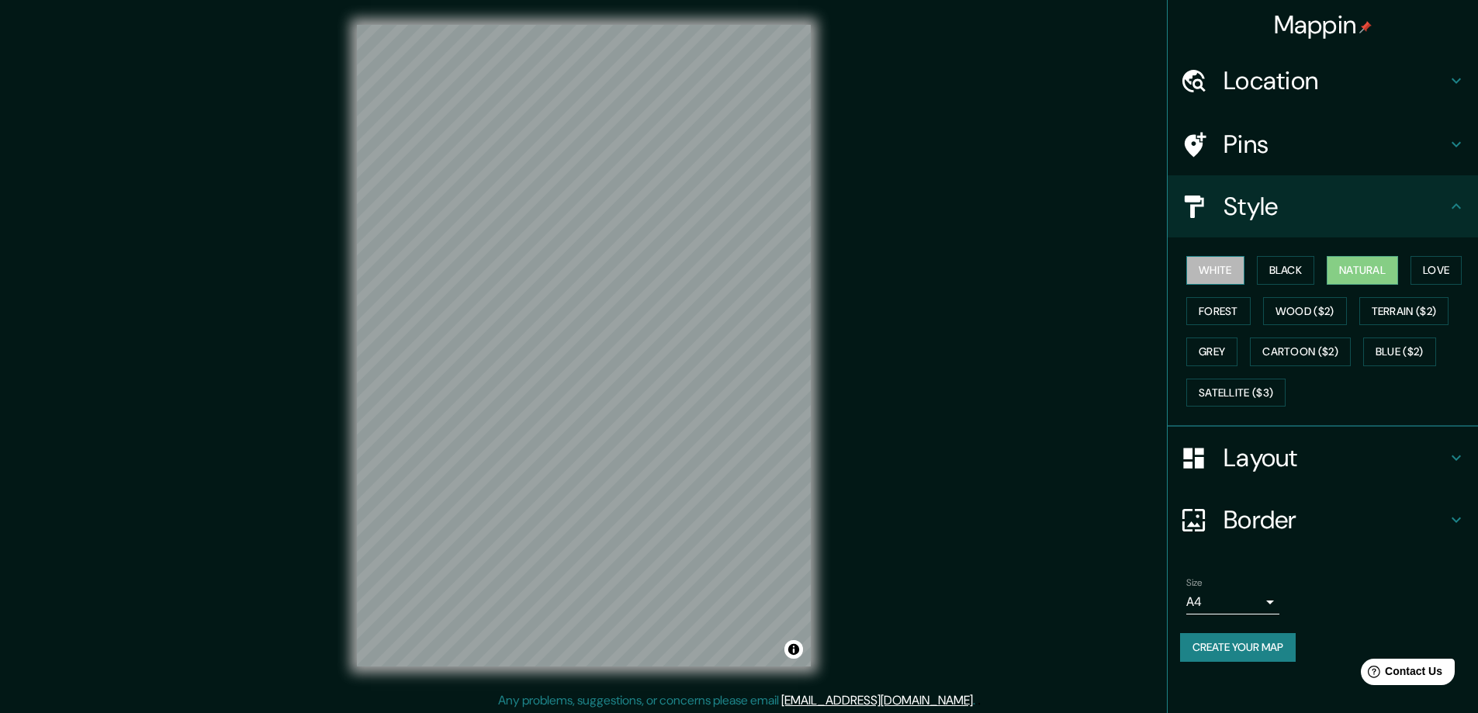
click at [1227, 272] on button "White" at bounding box center [1215, 270] width 58 height 29
click at [1366, 275] on button "Natural" at bounding box center [1362, 270] width 71 height 29
click at [1438, 274] on button "Love" at bounding box center [1436, 270] width 51 height 29
click at [1339, 261] on button "Natural" at bounding box center [1362, 270] width 71 height 29
click at [1169, 268] on div "White Black Natural Love Forest Wood ($2) Terrain ($2) Grey Cartoon ($2) Blue (…" at bounding box center [1323, 331] width 310 height 189
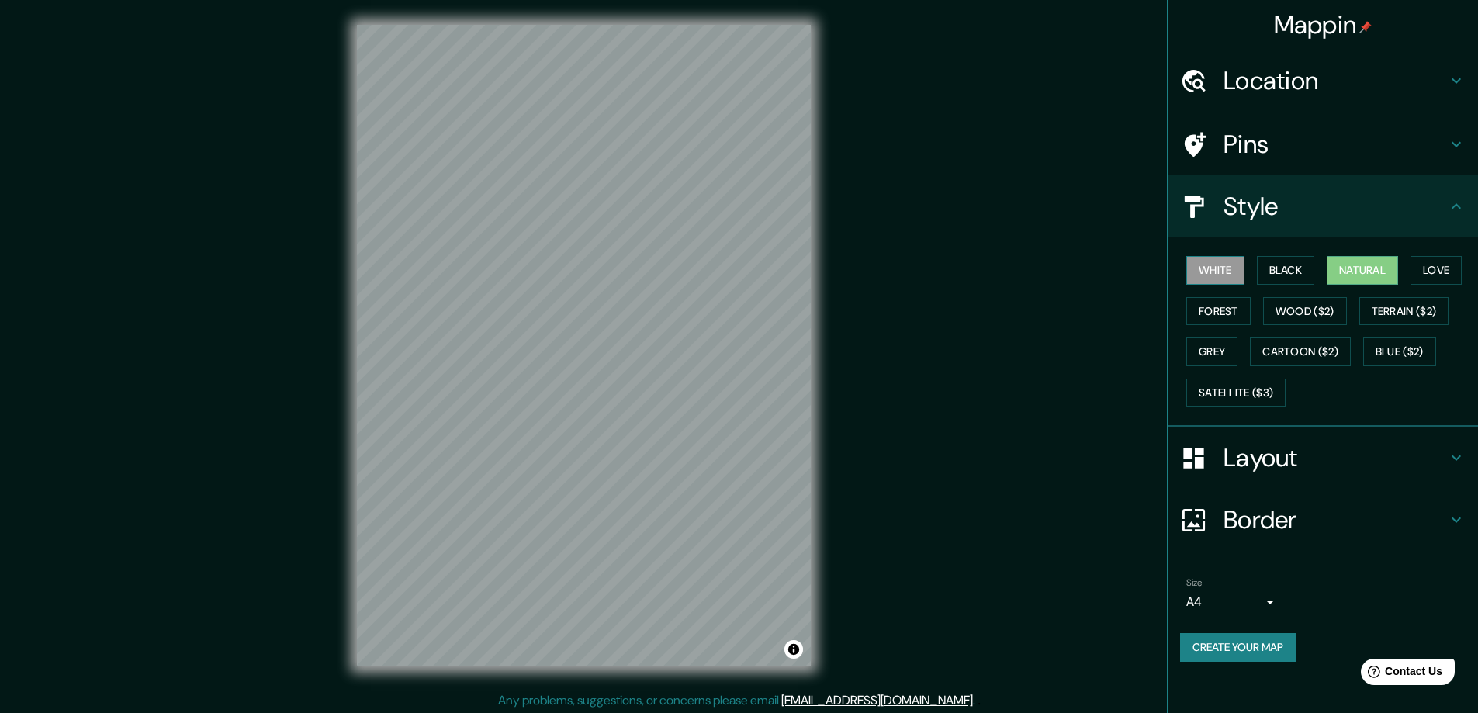
click at [1190, 268] on button "White" at bounding box center [1215, 270] width 58 height 29
click at [1332, 273] on button "Natural" at bounding box center [1362, 270] width 71 height 29
click at [1241, 325] on div "White Black Natural Love Forest Wood ($2) Terrain ($2) Grey Cartoon ($2) Blue (…" at bounding box center [1329, 331] width 298 height 163
click at [1240, 314] on button "Forest" at bounding box center [1218, 311] width 64 height 29
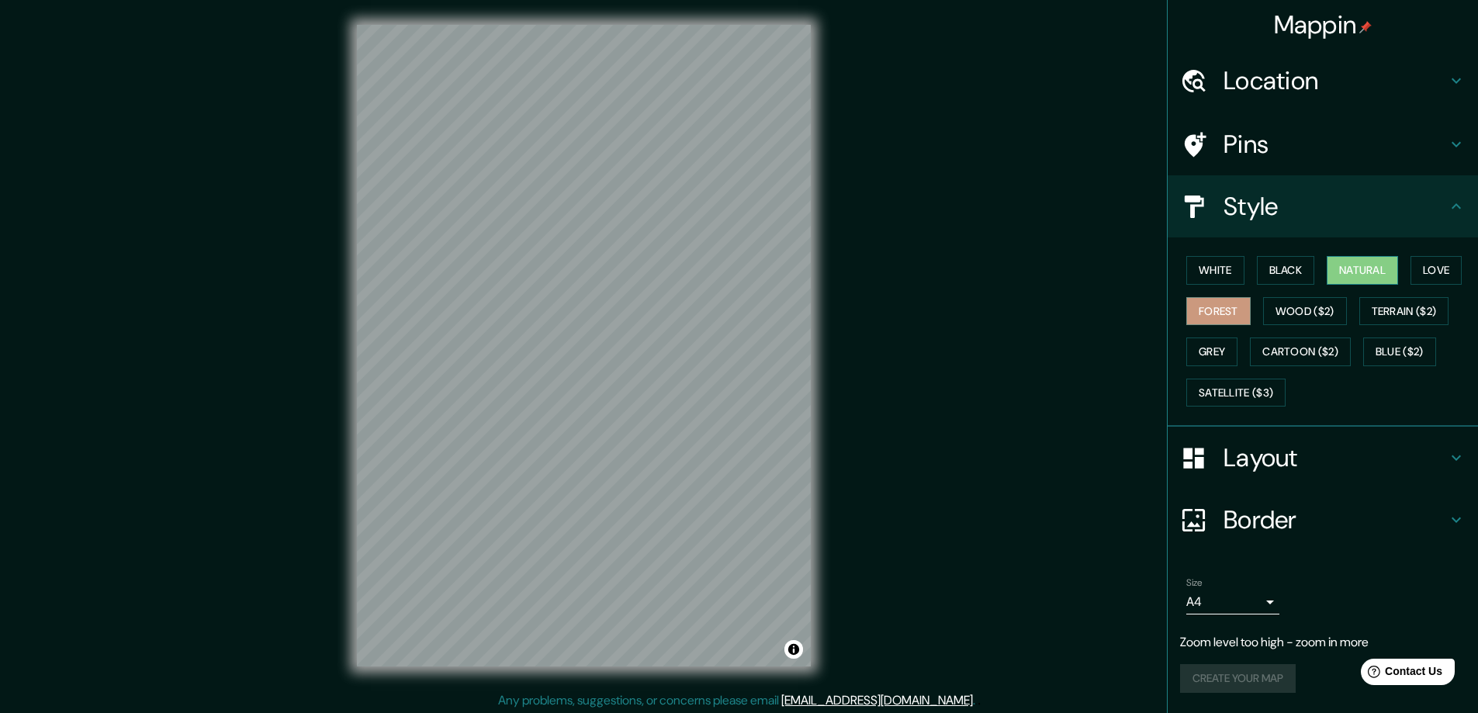
click at [1359, 256] on button "Natural" at bounding box center [1362, 270] width 71 height 29
click at [1342, 435] on div "Layout" at bounding box center [1323, 458] width 310 height 62
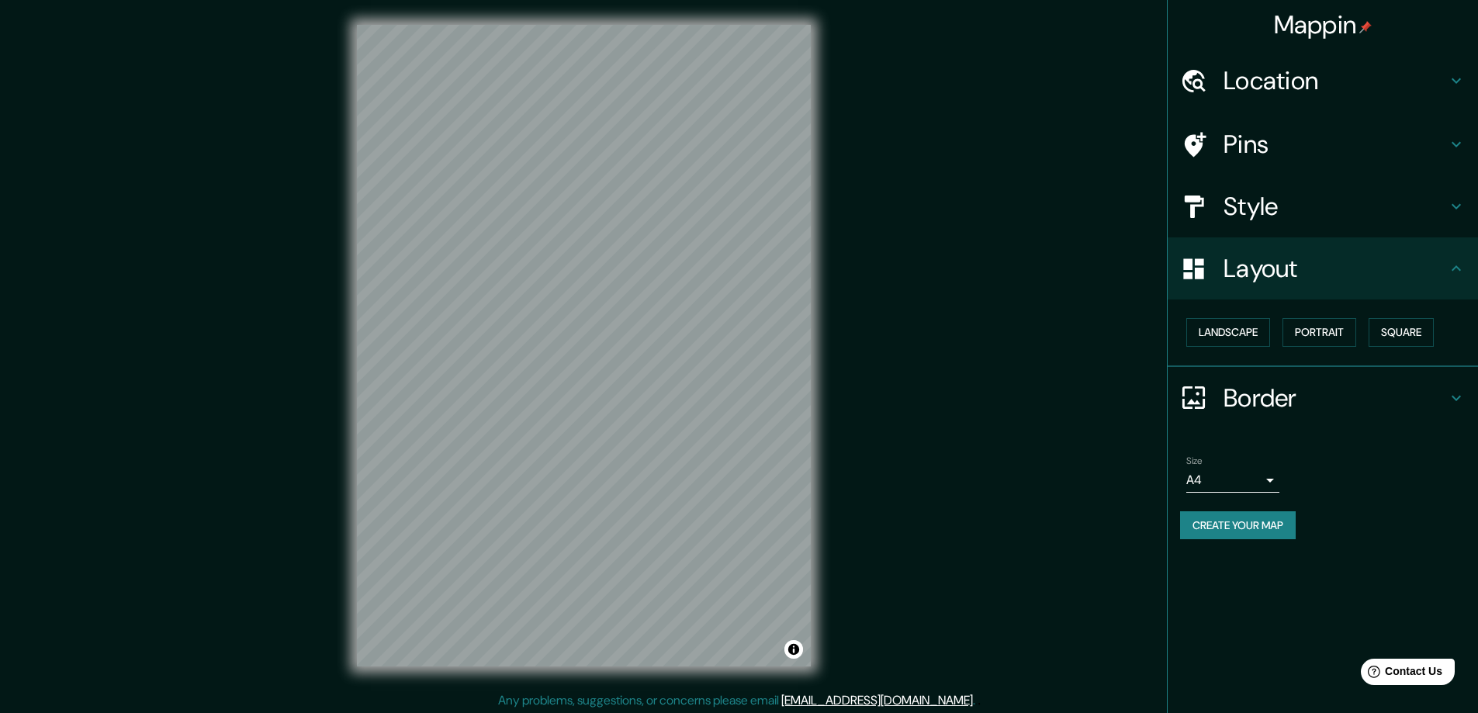
click at [1315, 395] on h4 "Border" at bounding box center [1335, 398] width 223 height 31
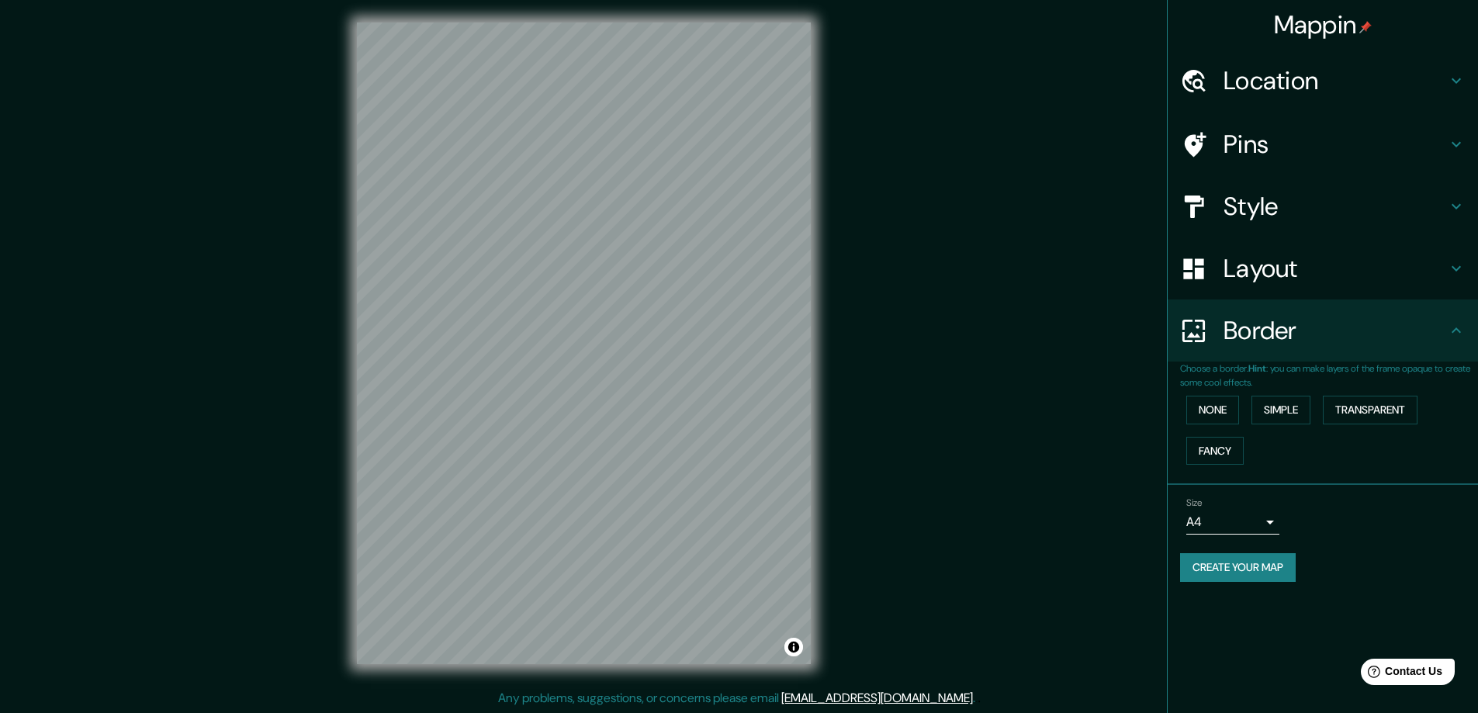
scroll to position [3, 0]
click at [1299, 411] on button "Simple" at bounding box center [1280, 410] width 59 height 29
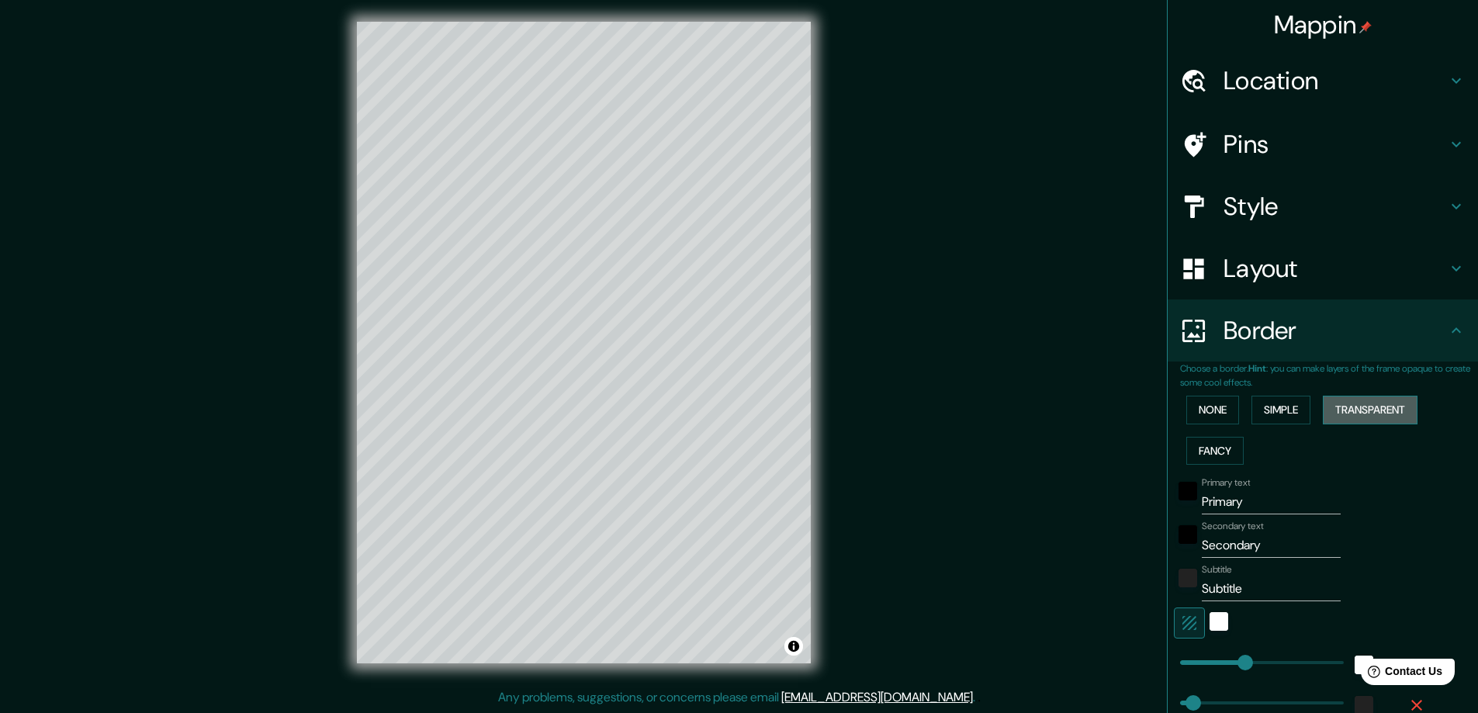
click at [1409, 411] on button "Transparent" at bounding box center [1370, 410] width 95 height 29
click at [1218, 410] on button "None" at bounding box center [1212, 410] width 53 height 29
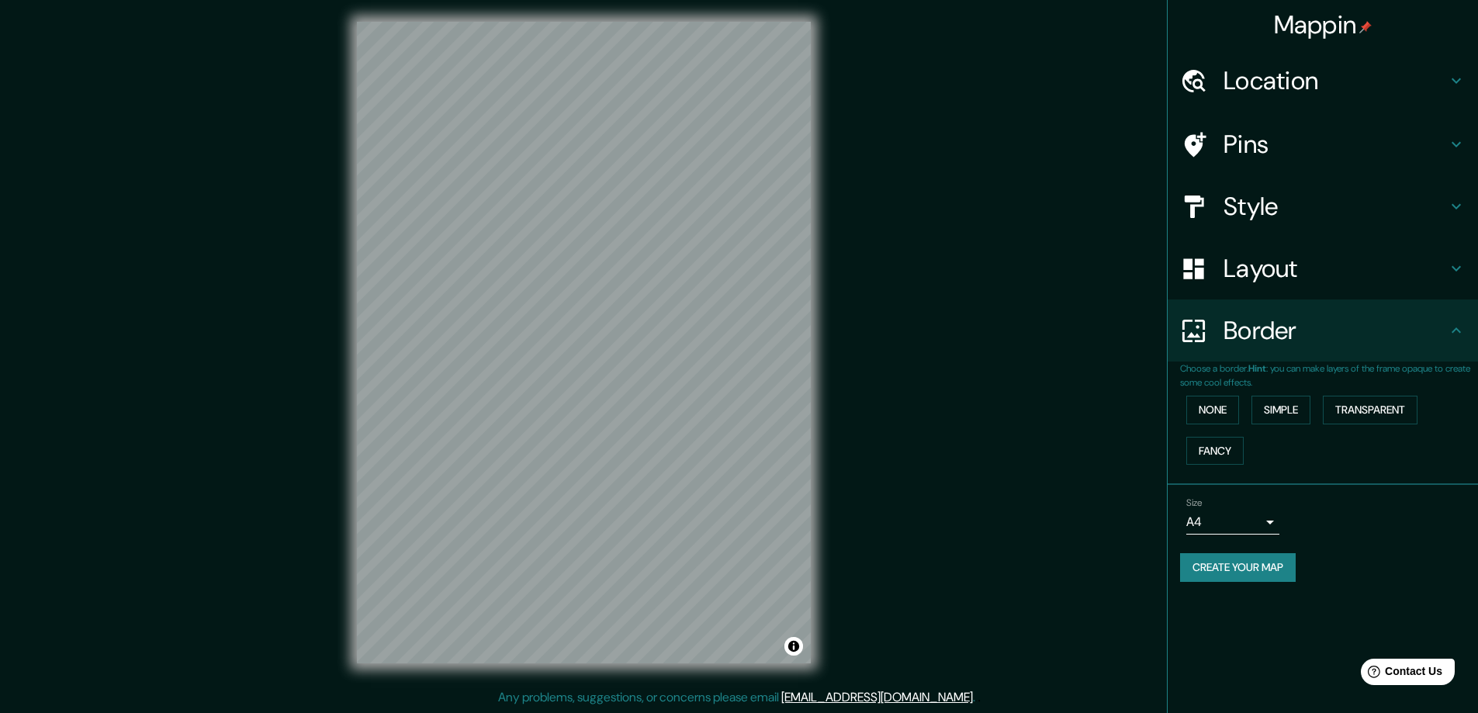
click at [1241, 514] on body "Mappin Location [GEOGRAPHIC_DATA], [GEOGRAPHIC_DATA], [GEOGRAPHIC_DATA] Pins St…" at bounding box center [739, 353] width 1478 height 713
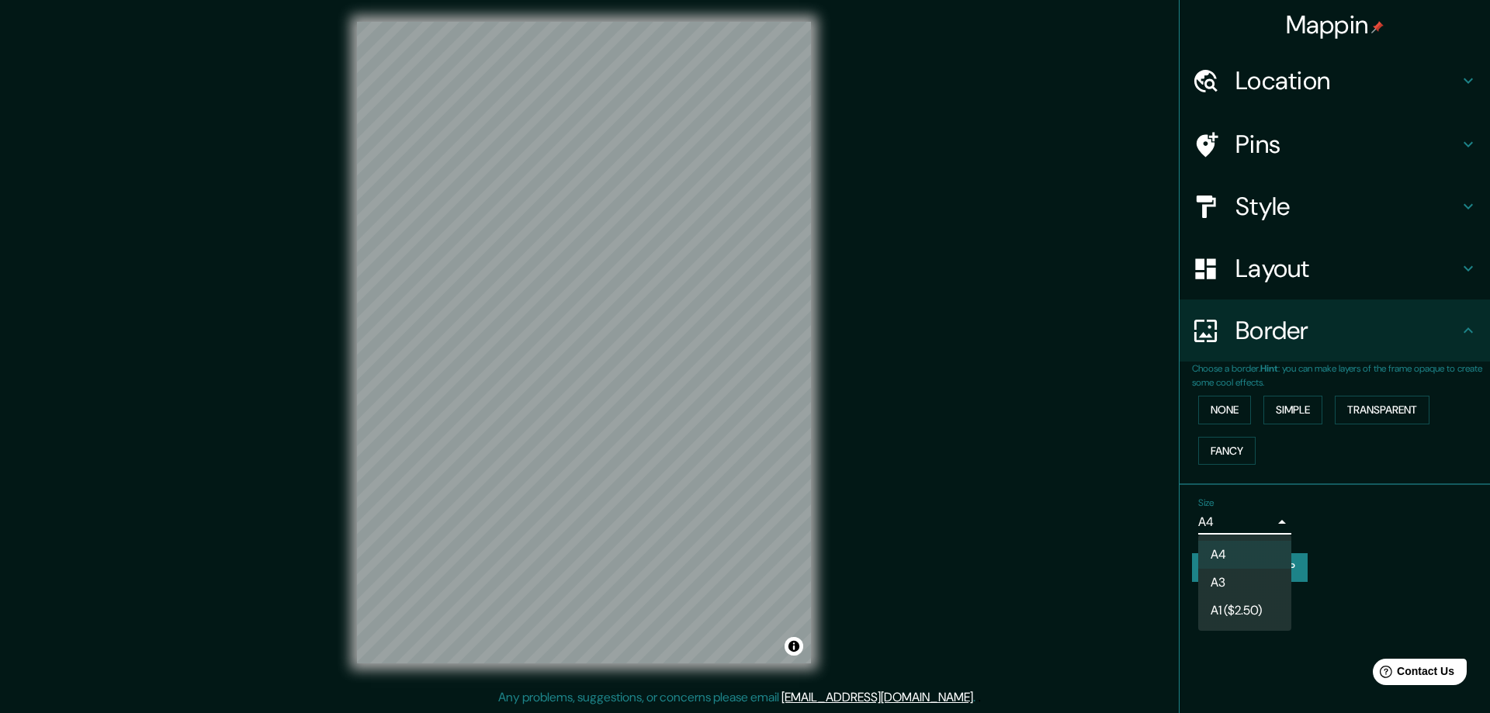
click at [1242, 582] on li "A3" at bounding box center [1244, 583] width 93 height 28
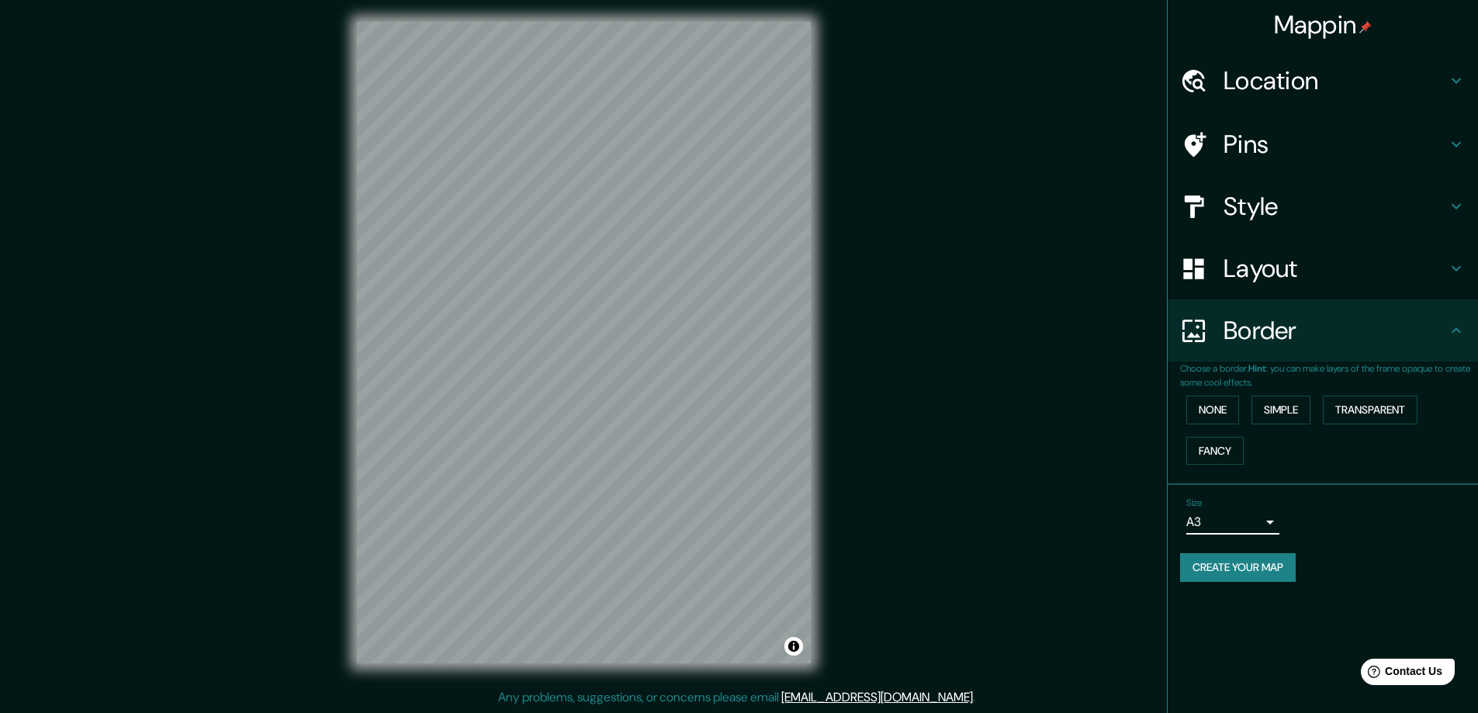
click at [1251, 507] on div "Size A3 a4" at bounding box center [1232, 515] width 93 height 37
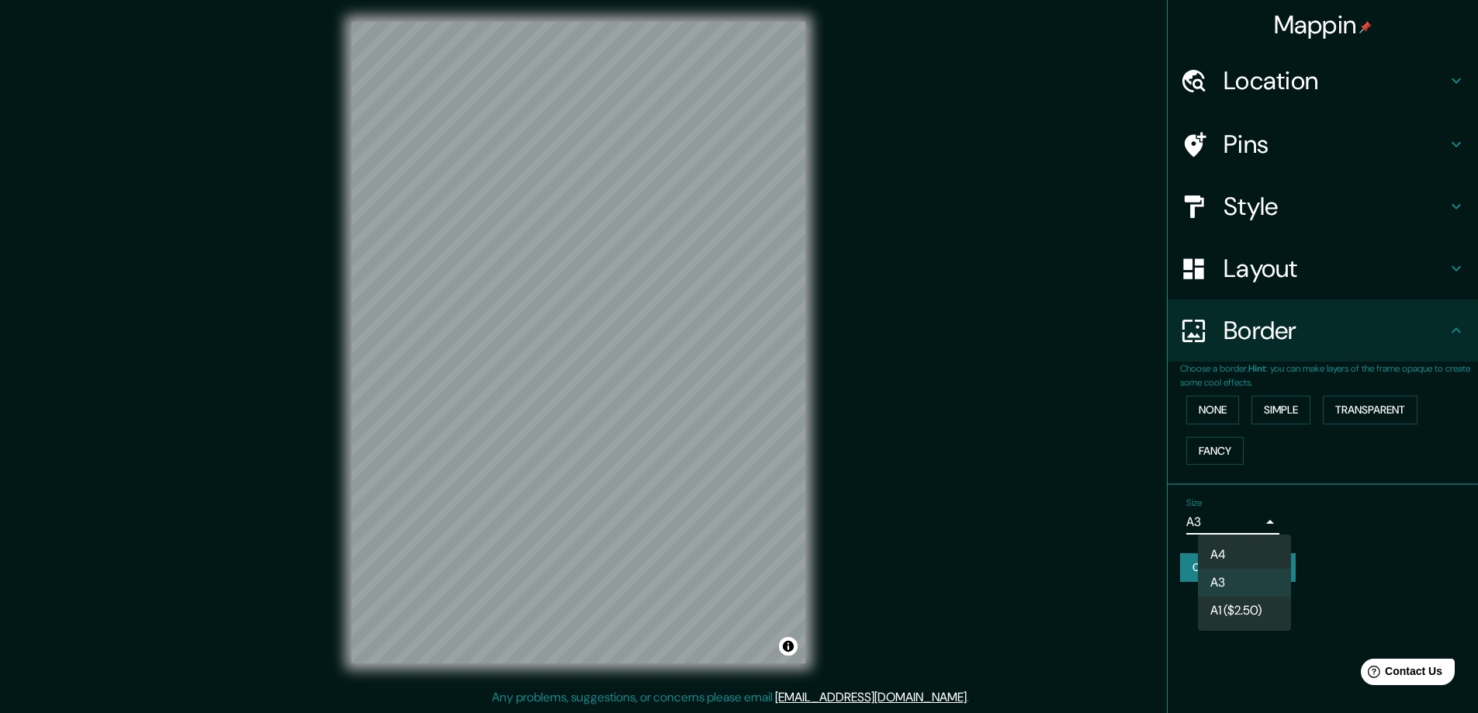
click at [1250, 521] on body "Mappin Location [GEOGRAPHIC_DATA], [GEOGRAPHIC_DATA], [GEOGRAPHIC_DATA] Pins St…" at bounding box center [739, 353] width 1478 height 713
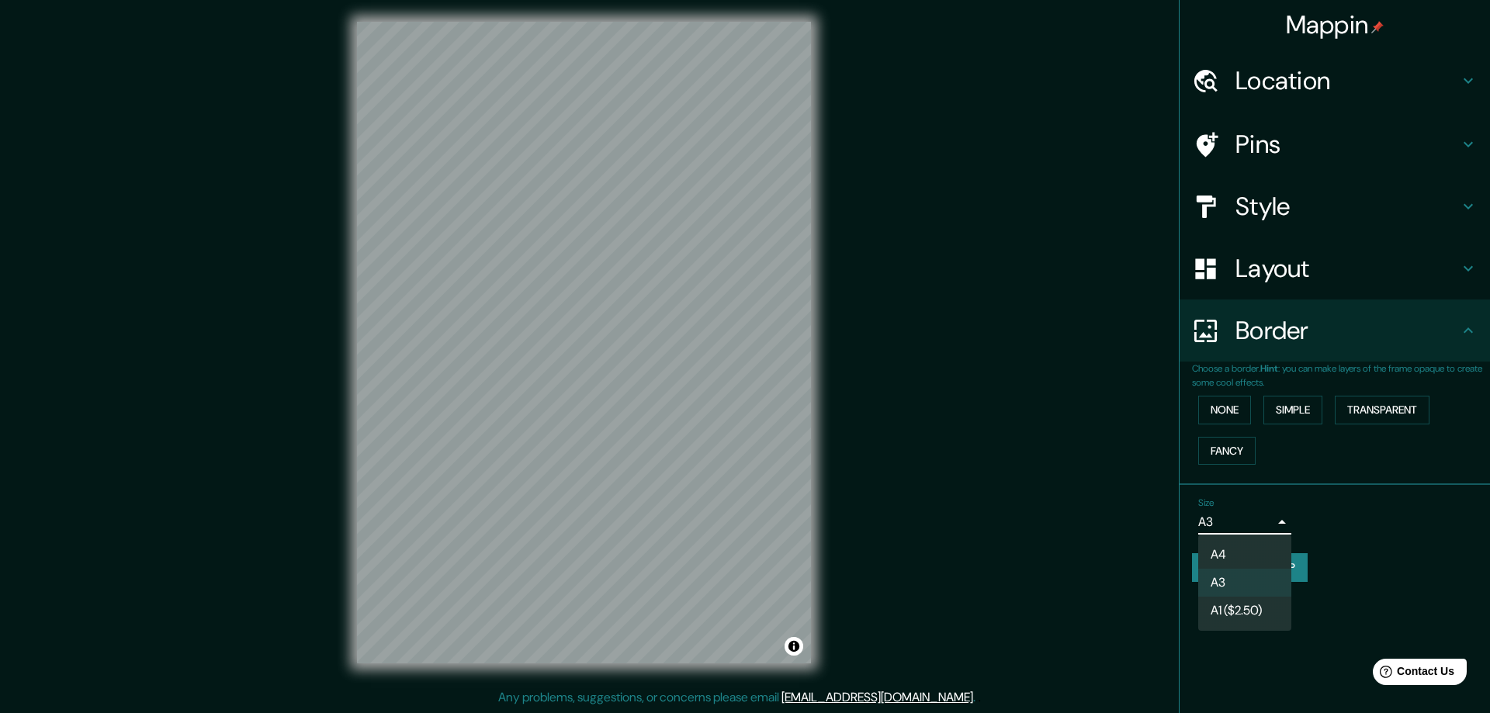
click at [1244, 544] on li "A4" at bounding box center [1244, 555] width 93 height 28
type input "single"
